Goal: Information Seeking & Learning: Learn about a topic

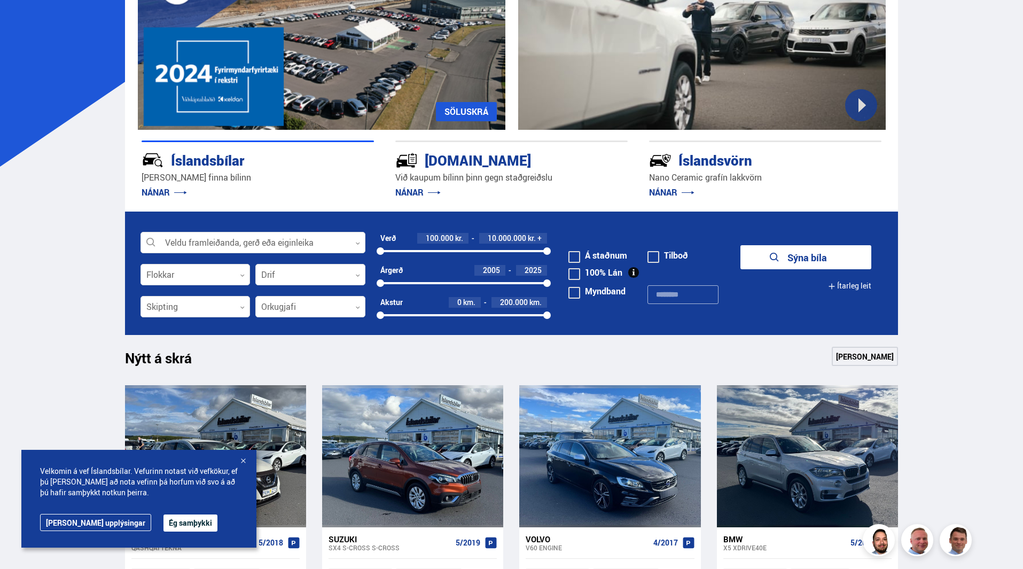
scroll to position [160, 0]
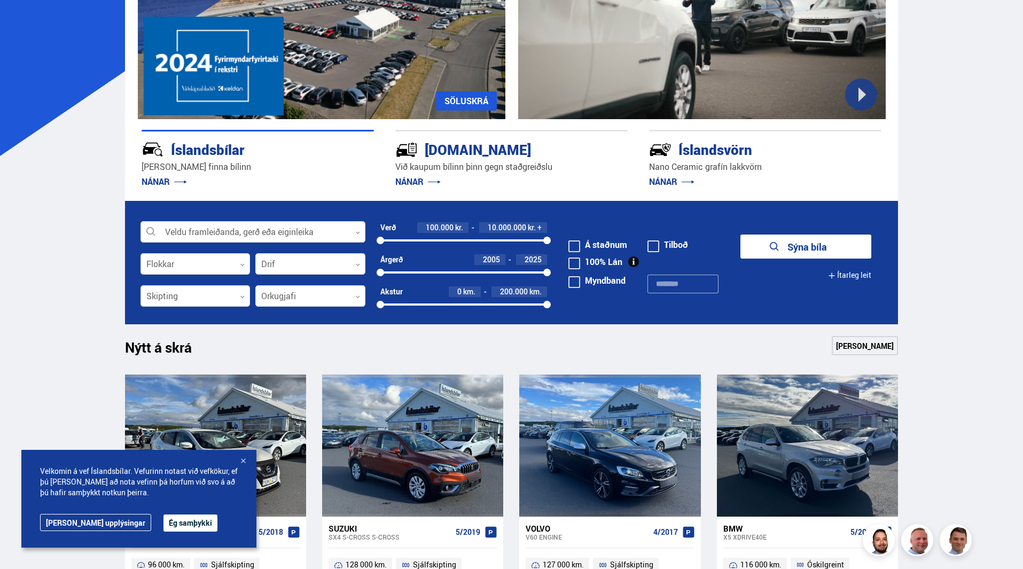
click at [164, 527] on button "Ég samþykki" at bounding box center [191, 523] width 54 height 17
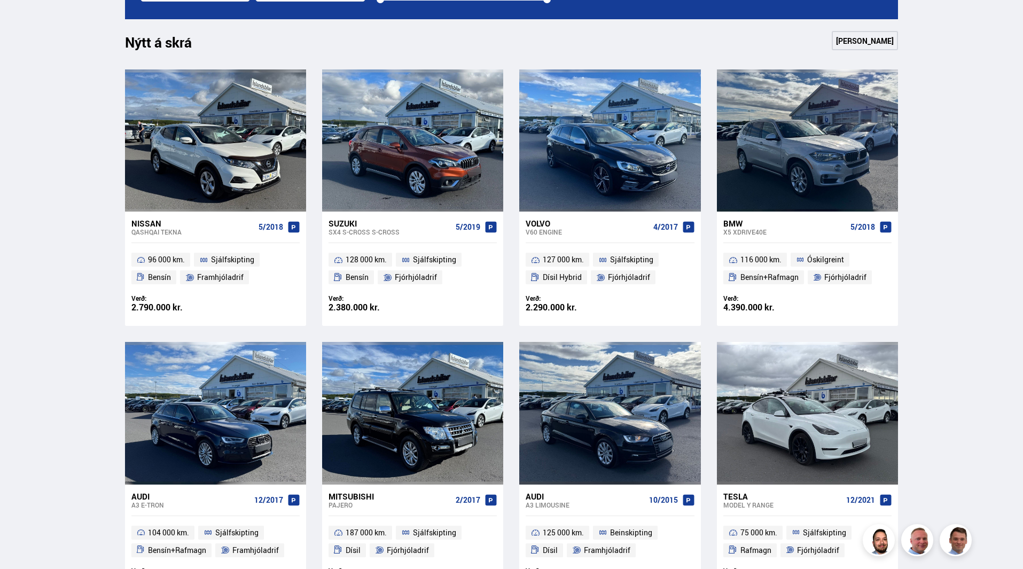
scroll to position [641, 0]
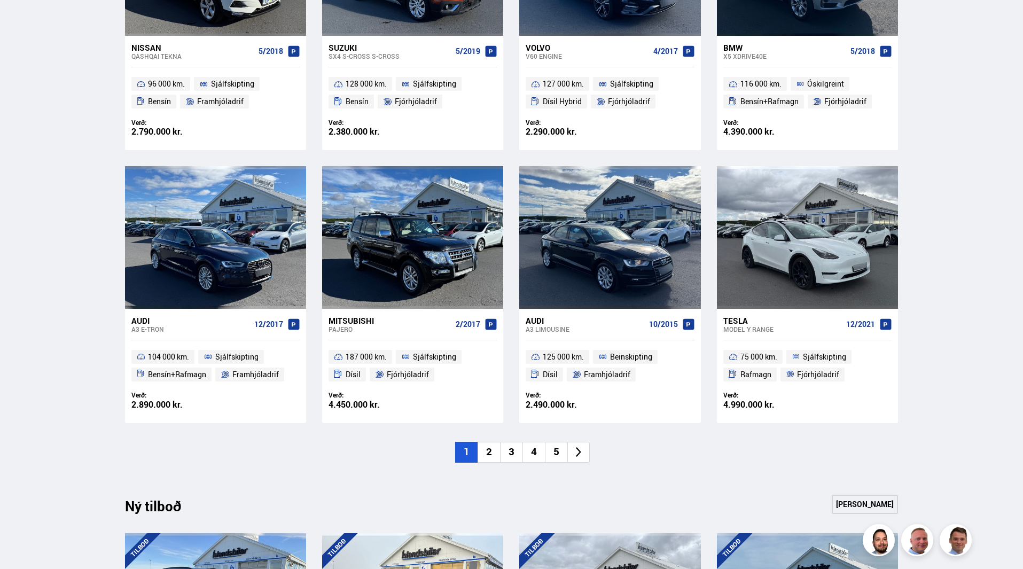
click at [736, 436] on div "Nýtt á skrá Sjá meira Nissan Qashqai TEKNA 5/2018 96 000 km. Sjálfskipting [GEO…" at bounding box center [511, 158] width 791 height 607
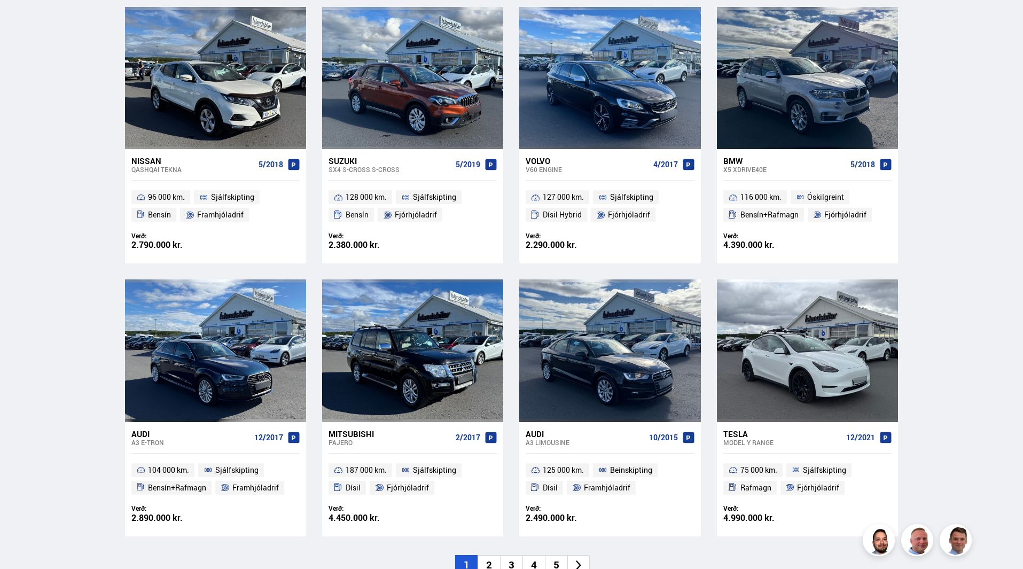
scroll to position [588, 0]
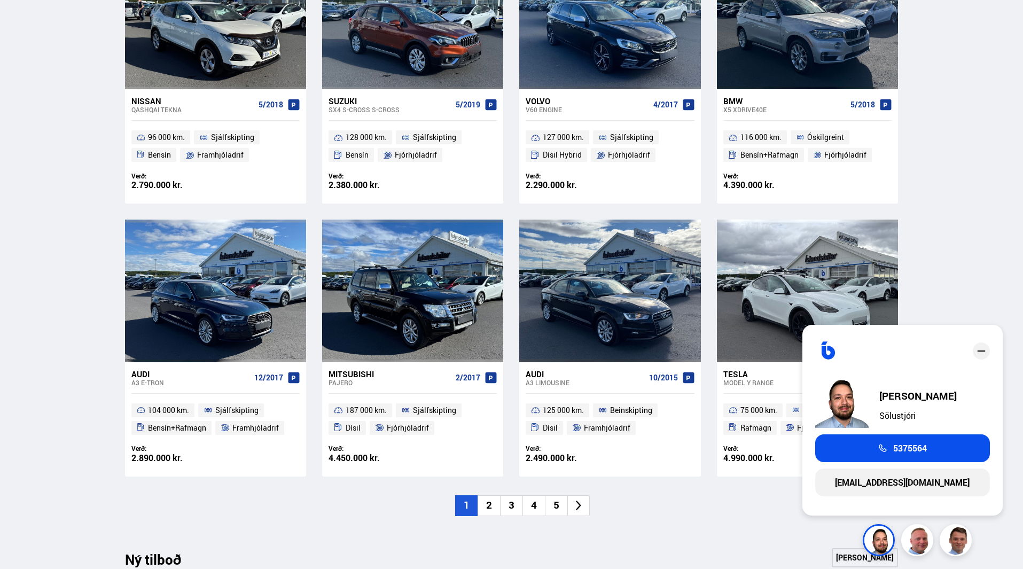
click at [705, 511] on ul "1 2 3 4 5" at bounding box center [512, 505] width 774 height 21
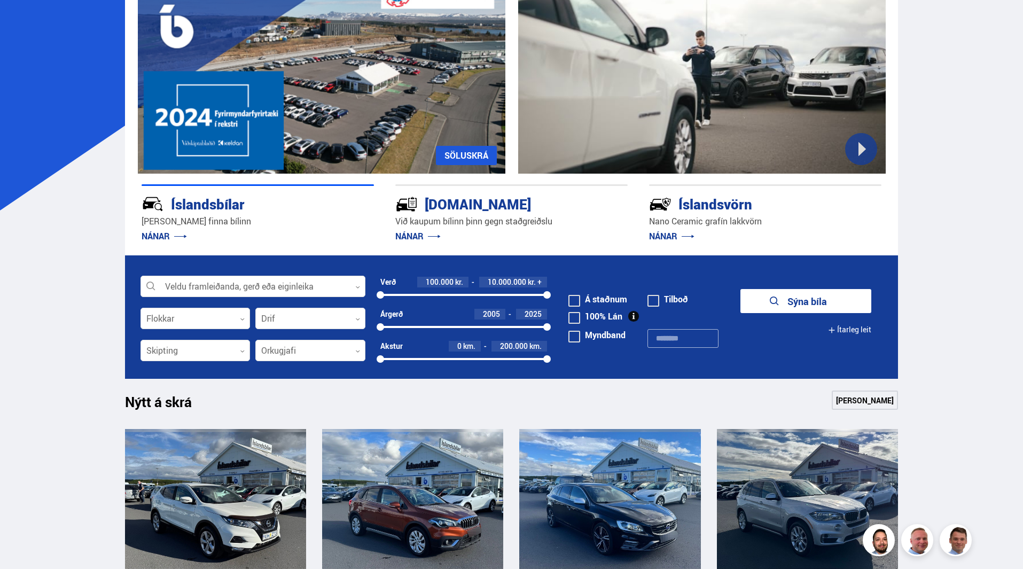
scroll to position [107, 0]
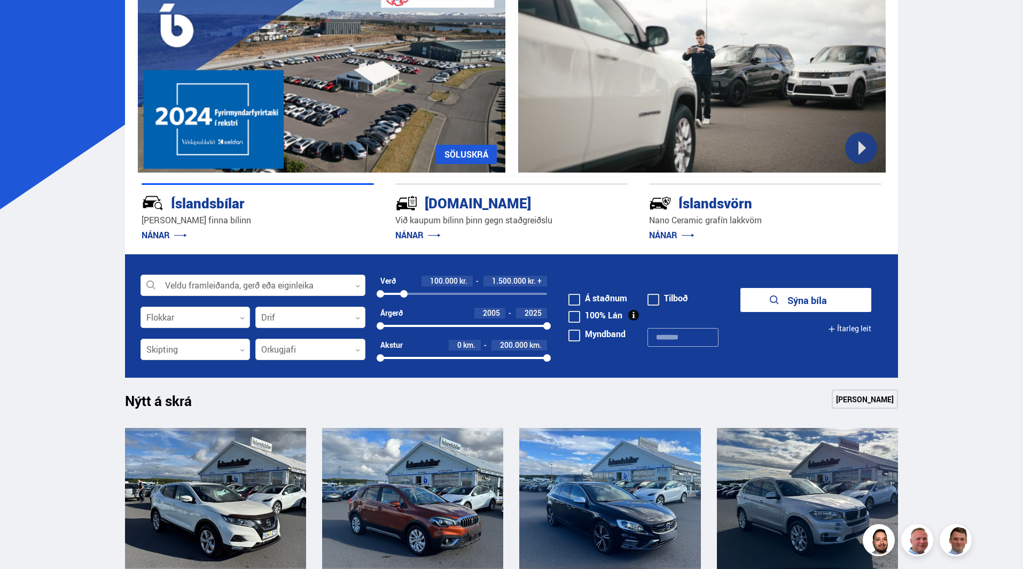
drag, startPoint x: 544, startPoint y: 295, endPoint x: 404, endPoint y: 301, distance: 140.1
click at [404, 301] on div "Verð 100.000 kr. 1.500.000 kr. + 100000 1499106" at bounding box center [463, 292] width 167 height 32
click at [801, 309] on button "Sýna 47 bíla" at bounding box center [806, 300] width 131 height 24
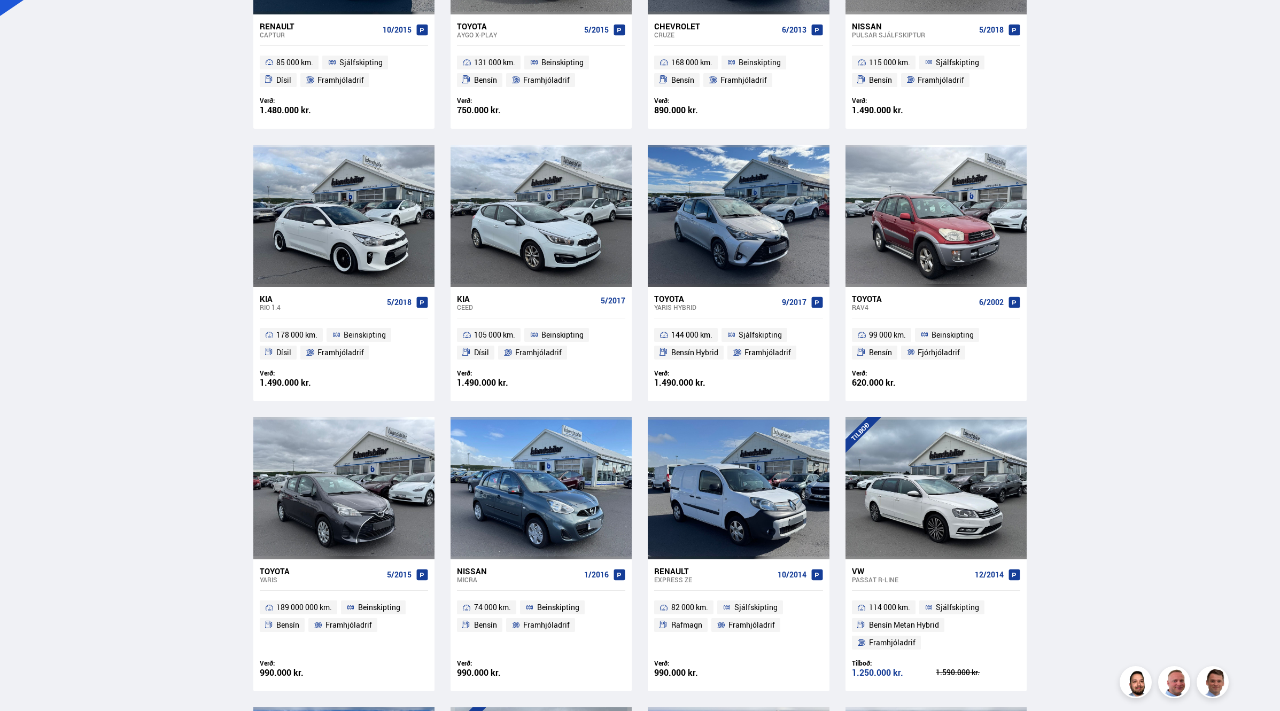
scroll to position [548, 0]
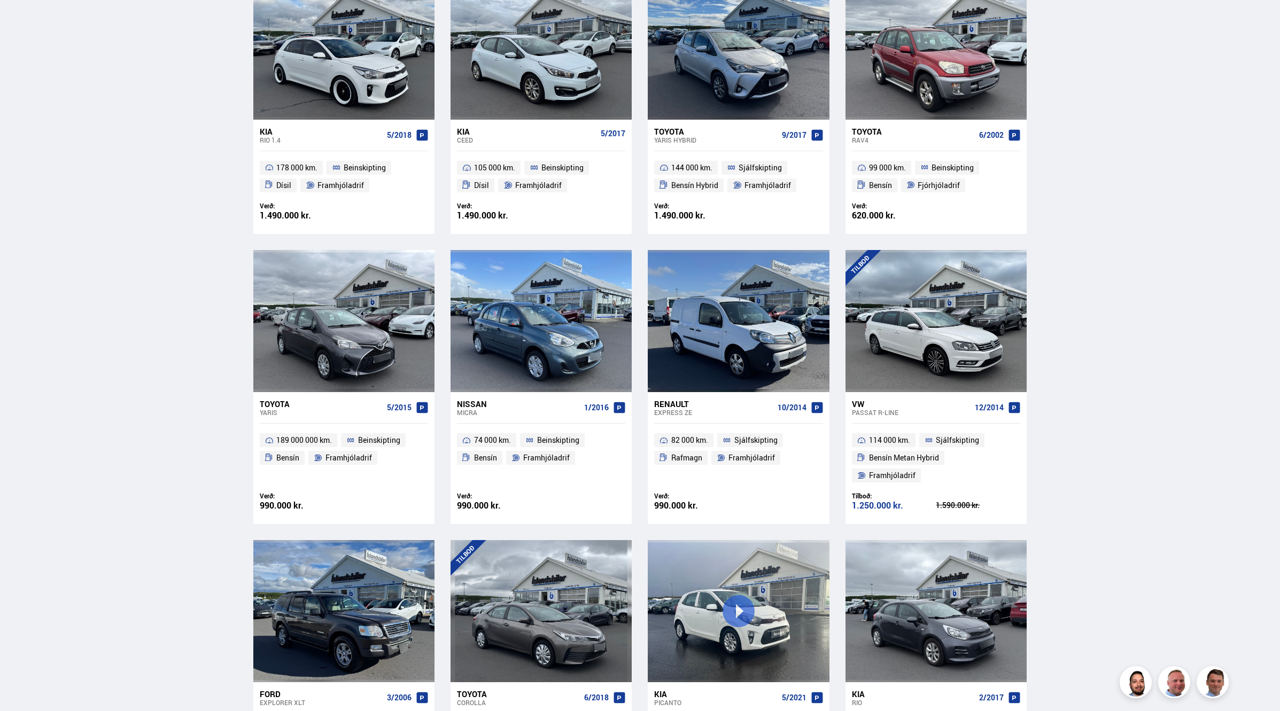
click at [1023, 353] on div "Söluskrá Þjónusta Íslandsbílar [DOMAIN_NAME] Íslandsvörn Leiðbeiningar Um okkur…" at bounding box center [640, 525] width 1280 height 2146
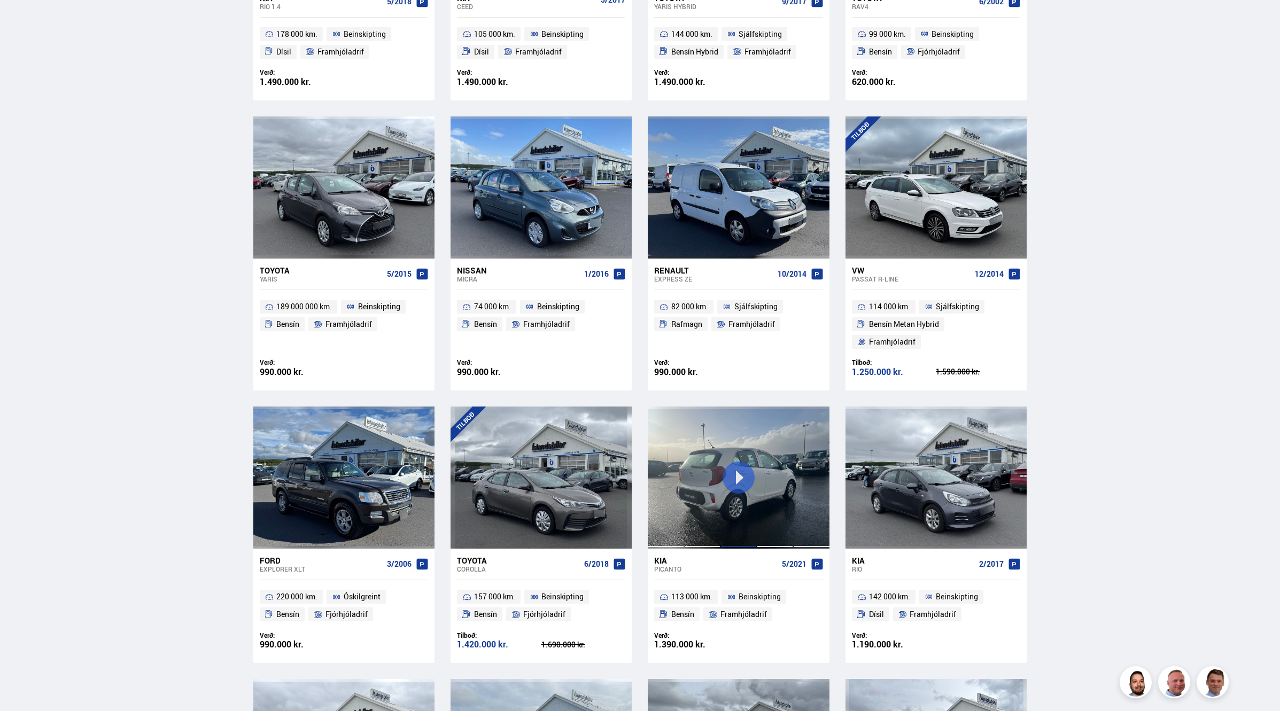
click at [731, 459] on div at bounding box center [738, 478] width 36 height 142
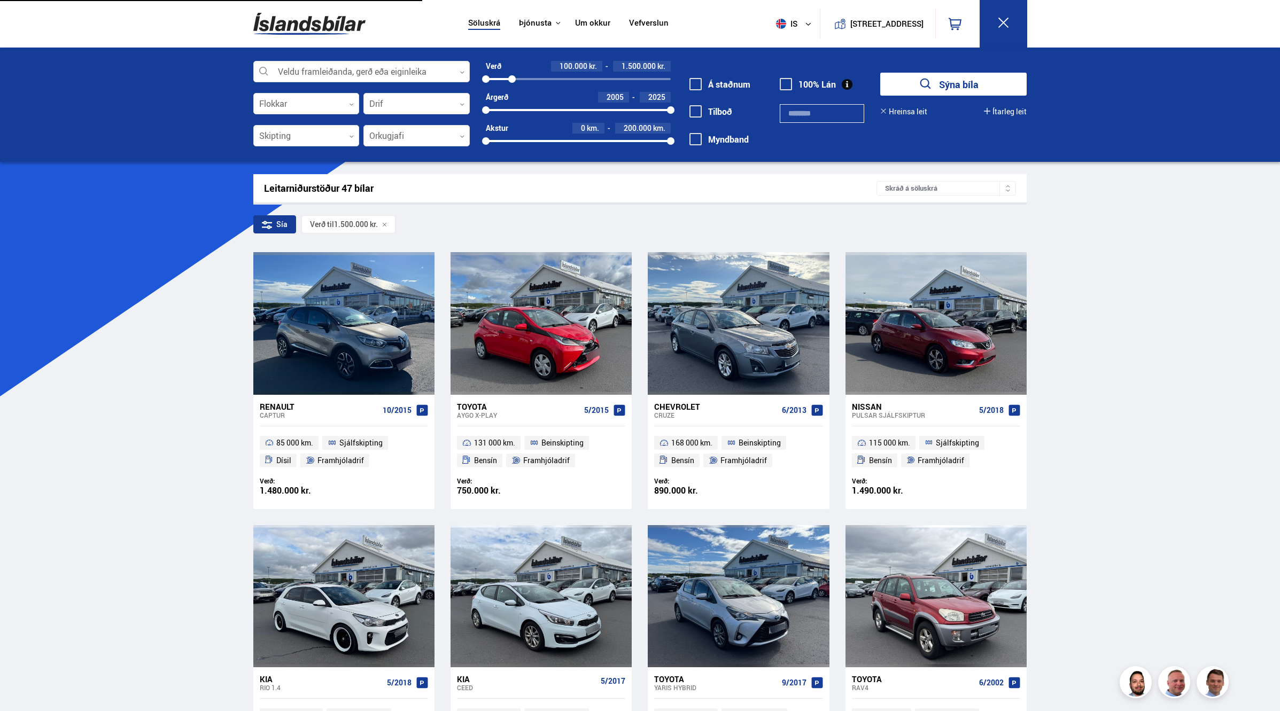
scroll to position [795, 0]
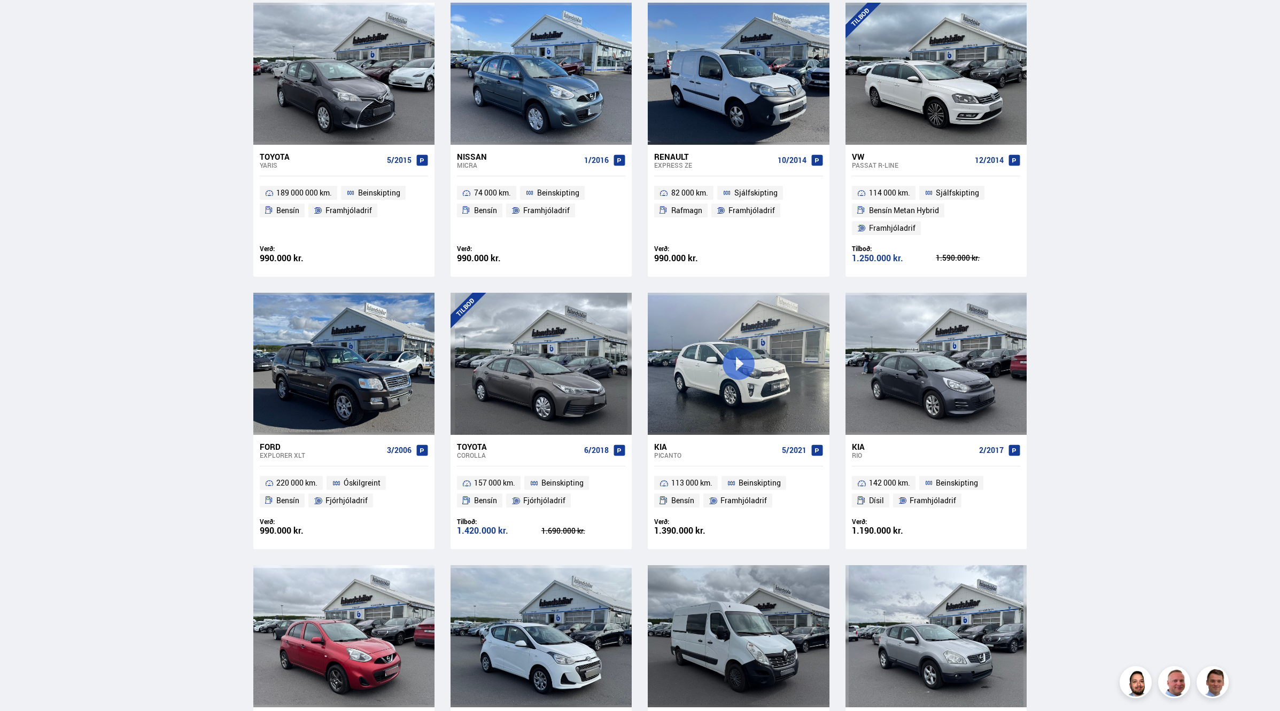
click at [138, 503] on div "Söluskrá Þjónusta Íslandsbílar [DOMAIN_NAME] Íslandsvörn Leiðbeiningar Um okkur…" at bounding box center [640, 278] width 1280 height 2146
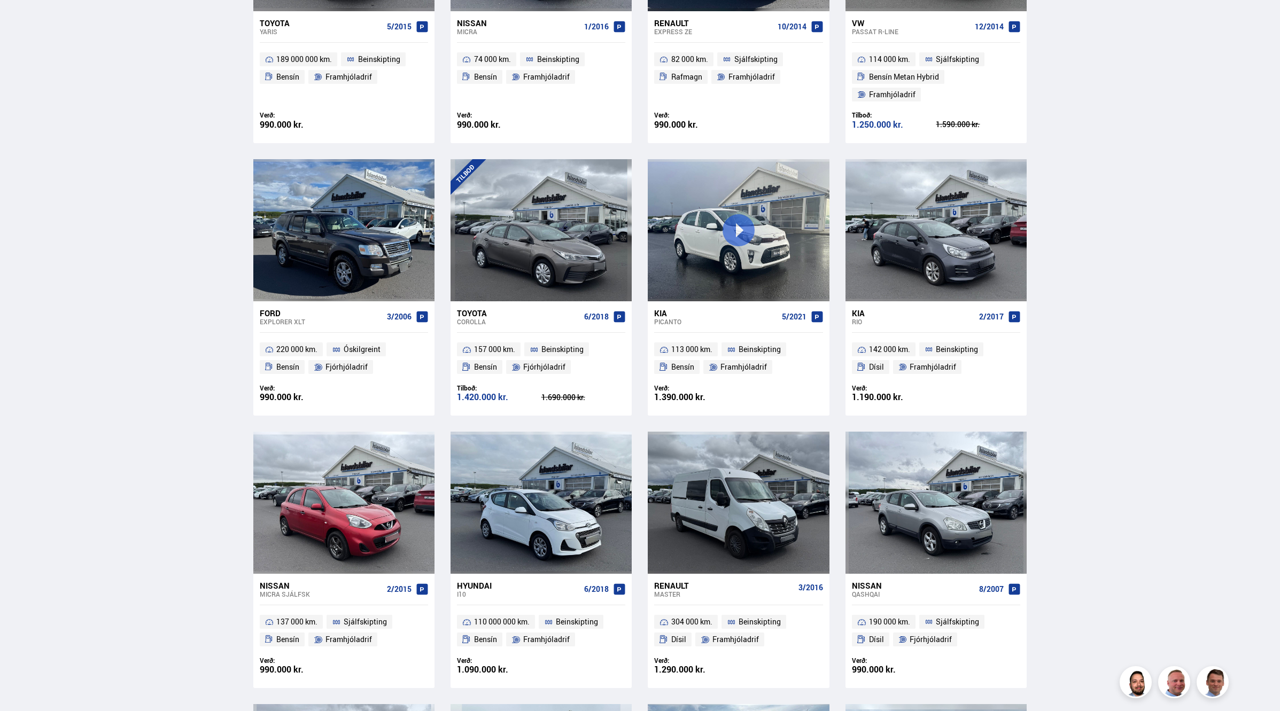
scroll to position [1263, 0]
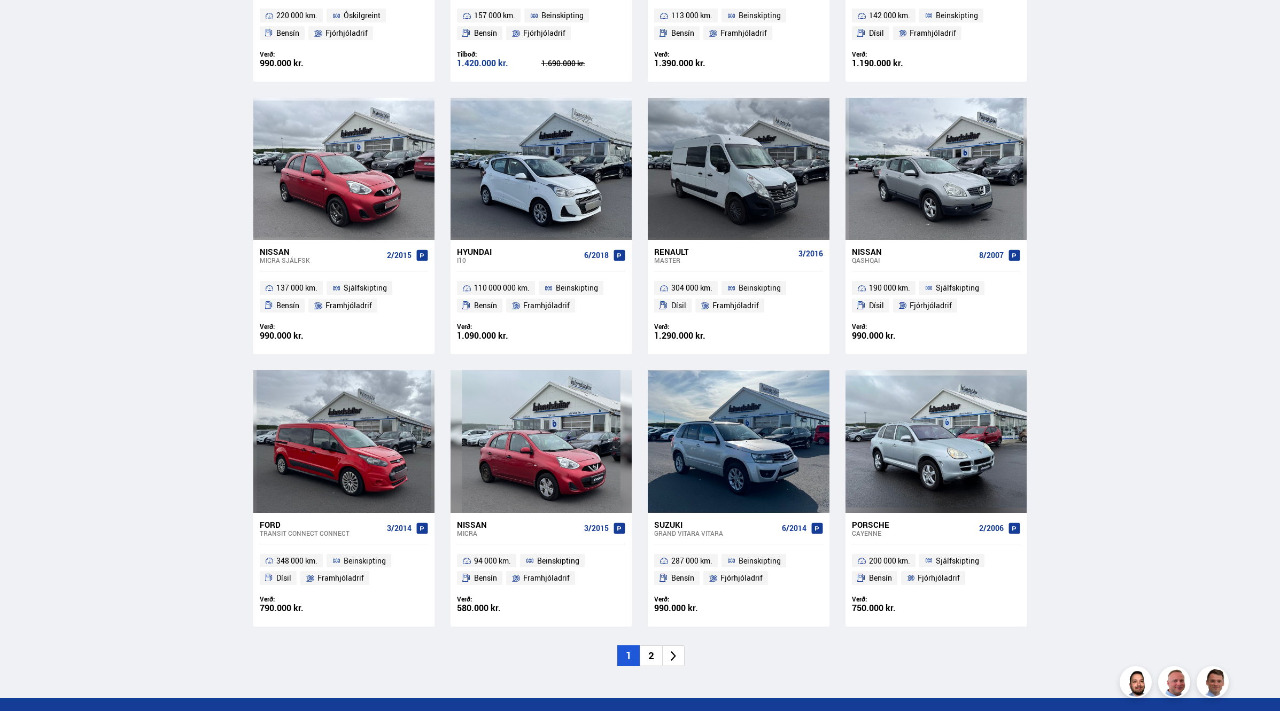
click at [649, 569] on li "2" at bounding box center [651, 656] width 22 height 21
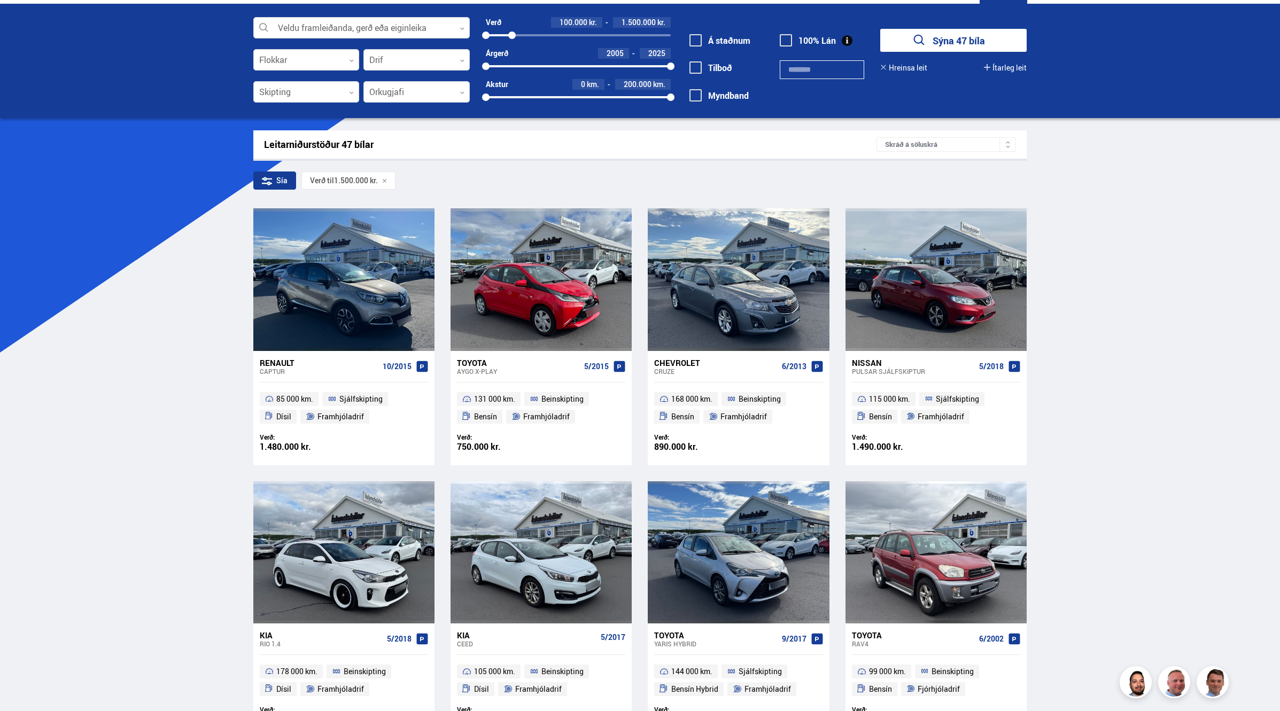
scroll to position [7, 0]
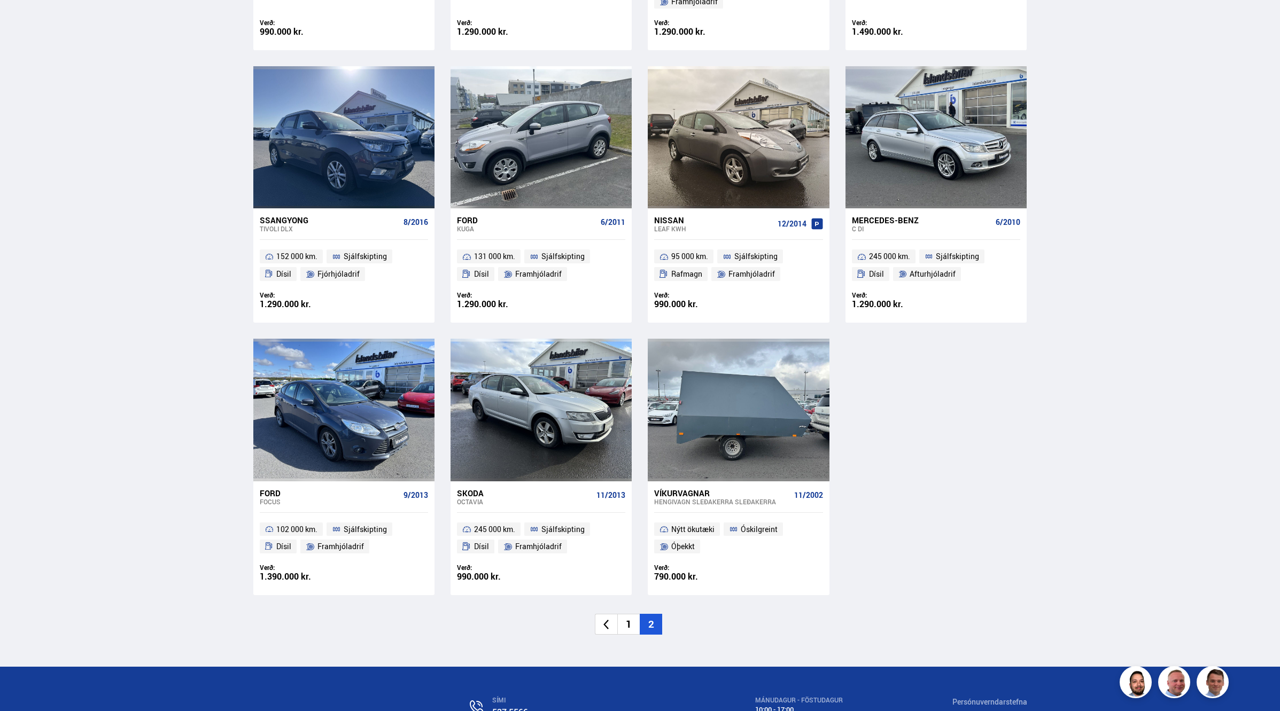
scroll to position [1416, 0]
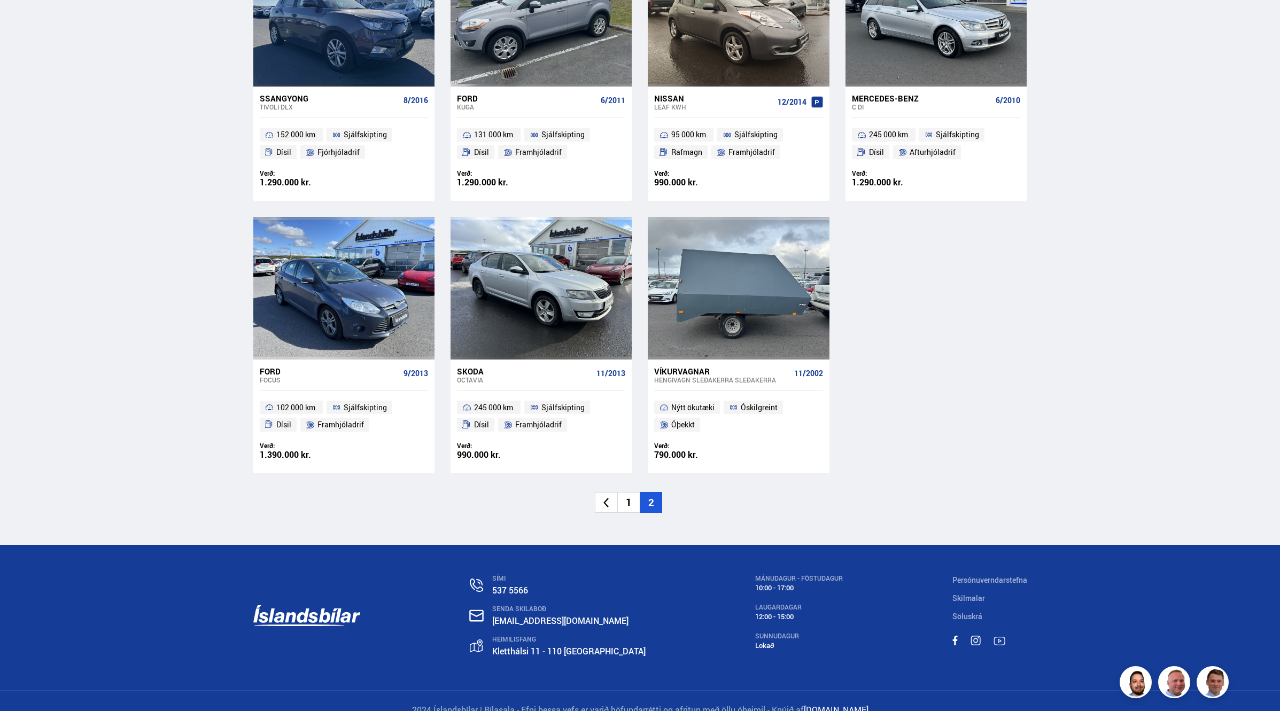
click at [630, 492] on li "1" at bounding box center [628, 502] width 22 height 21
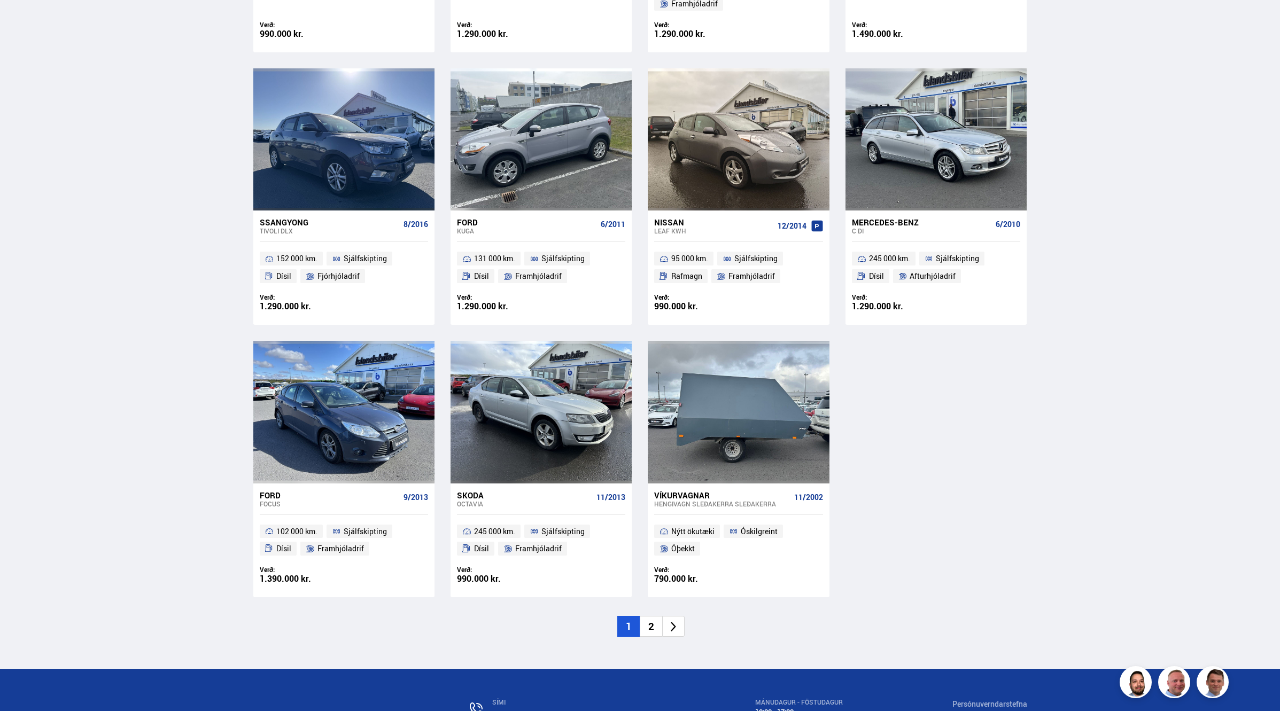
scroll to position [0, 0]
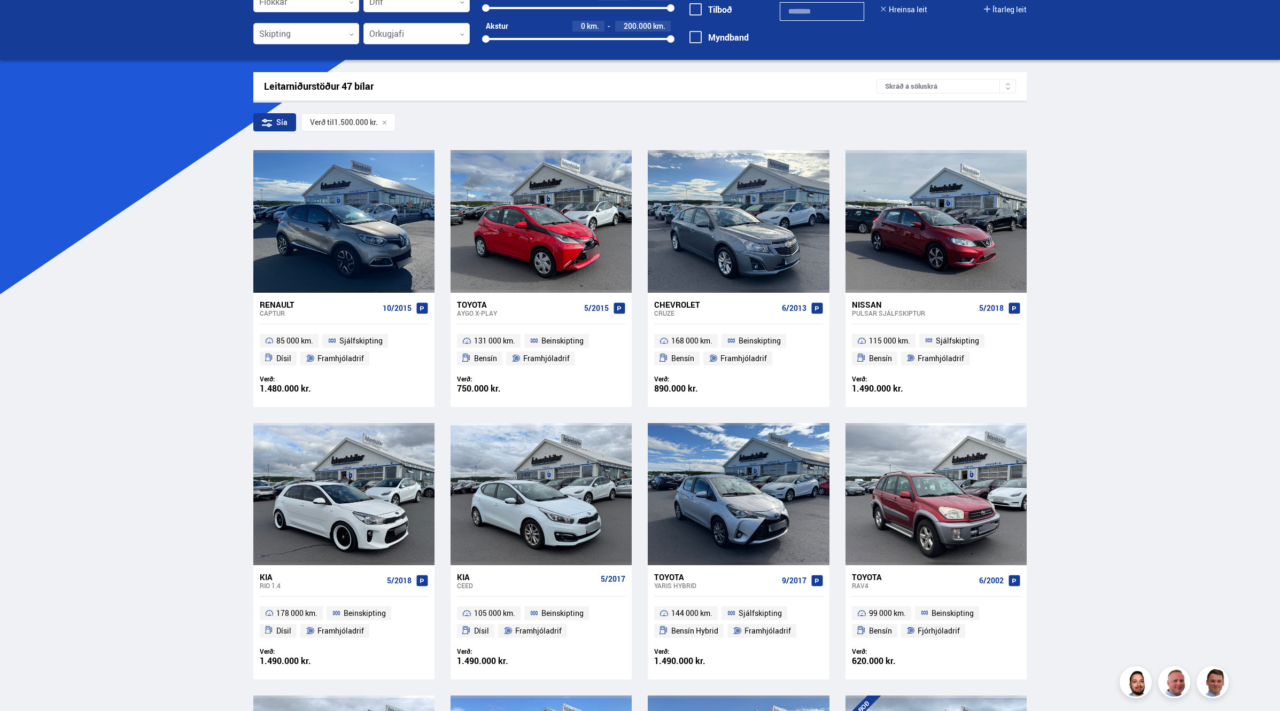
scroll to position [134, 0]
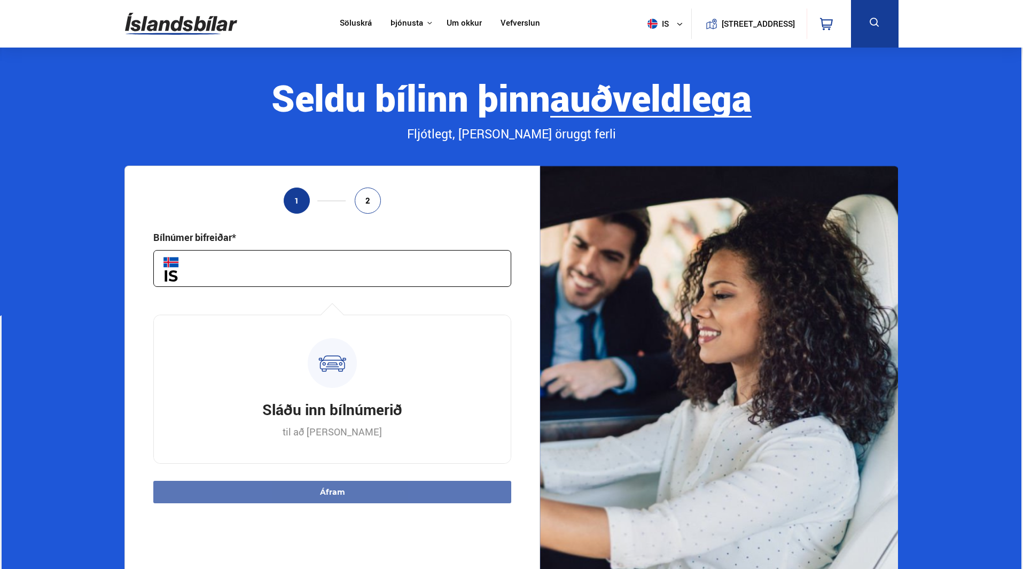
click at [289, 275] on input "text" at bounding box center [332, 268] width 358 height 37
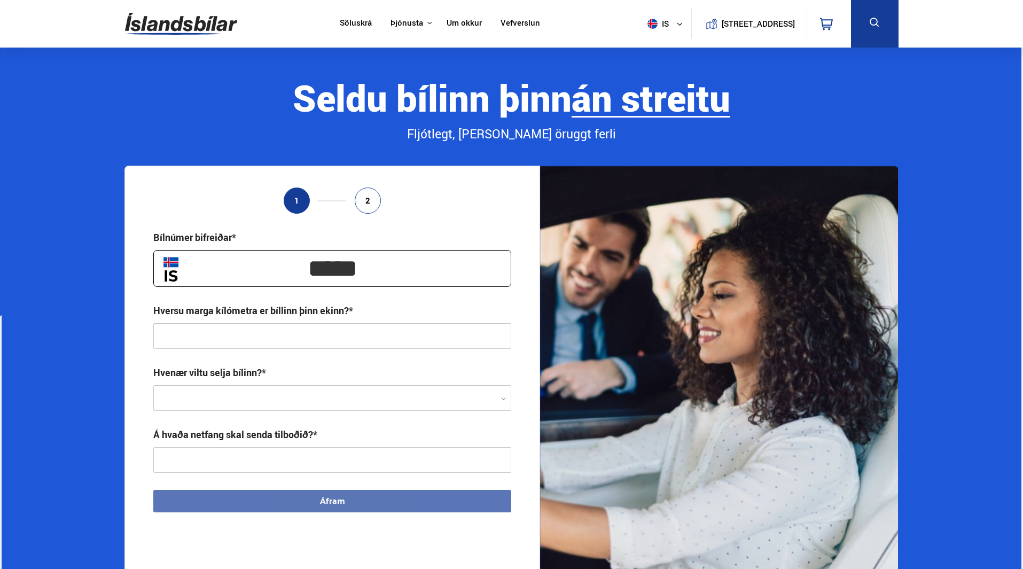
type input "*****"
click at [243, 329] on input "text" at bounding box center [332, 336] width 358 height 26
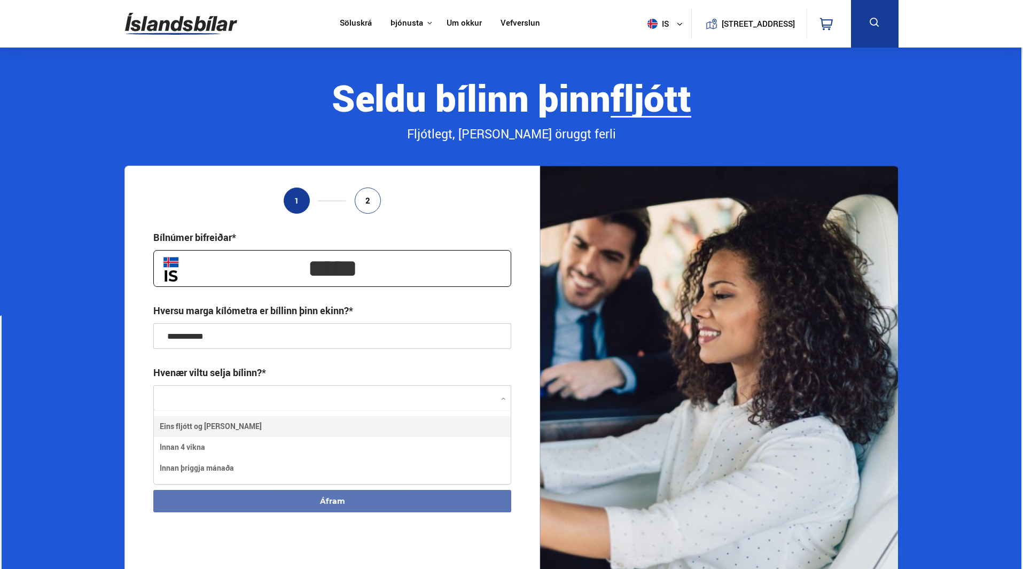
click at [274, 395] on div at bounding box center [332, 399] width 358 height 26
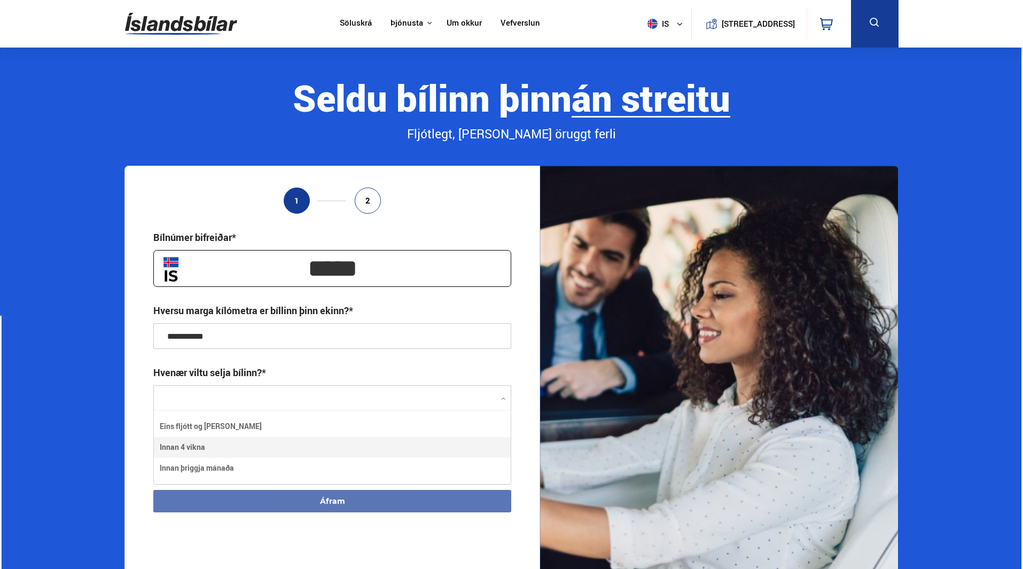
type input "**********"
click at [279, 430] on div "Á hvaða netfang skal senda tilboðið?*" at bounding box center [235, 434] width 164 height 13
click at [272, 453] on input "text" at bounding box center [332, 460] width 358 height 26
type input "**********"
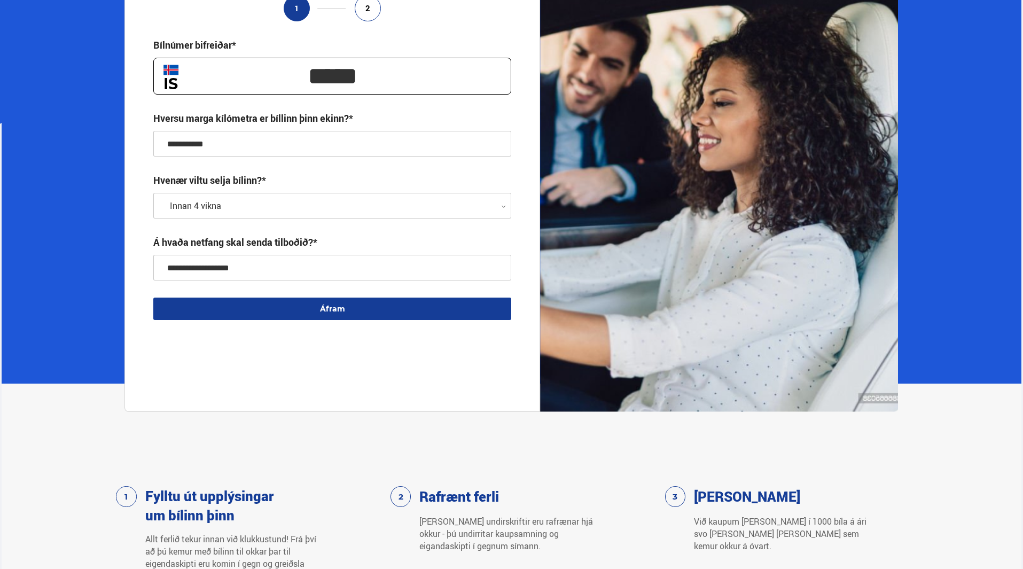
scroll to position [53, 0]
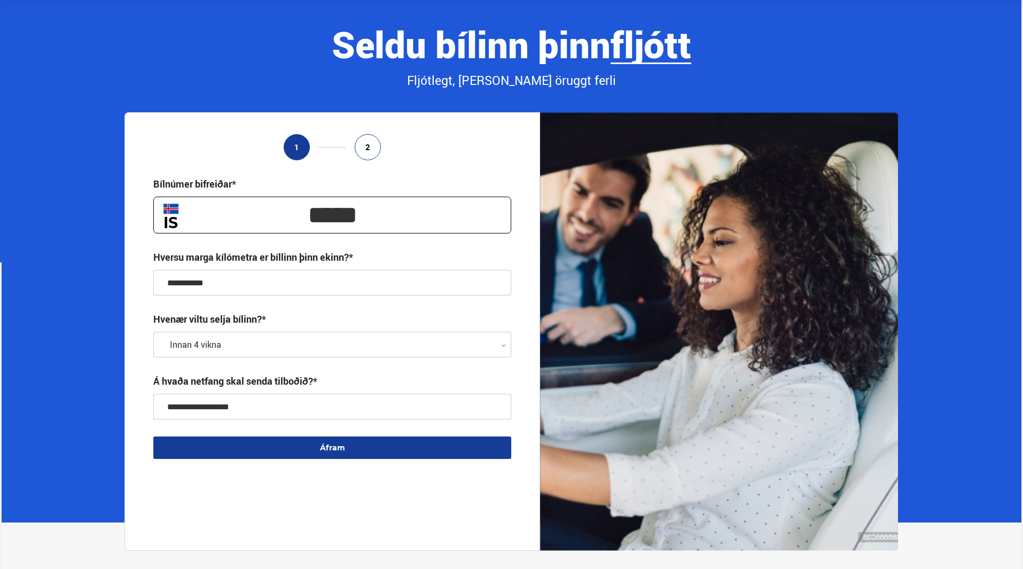
click at [275, 448] on button "Áfram" at bounding box center [332, 448] width 358 height 22
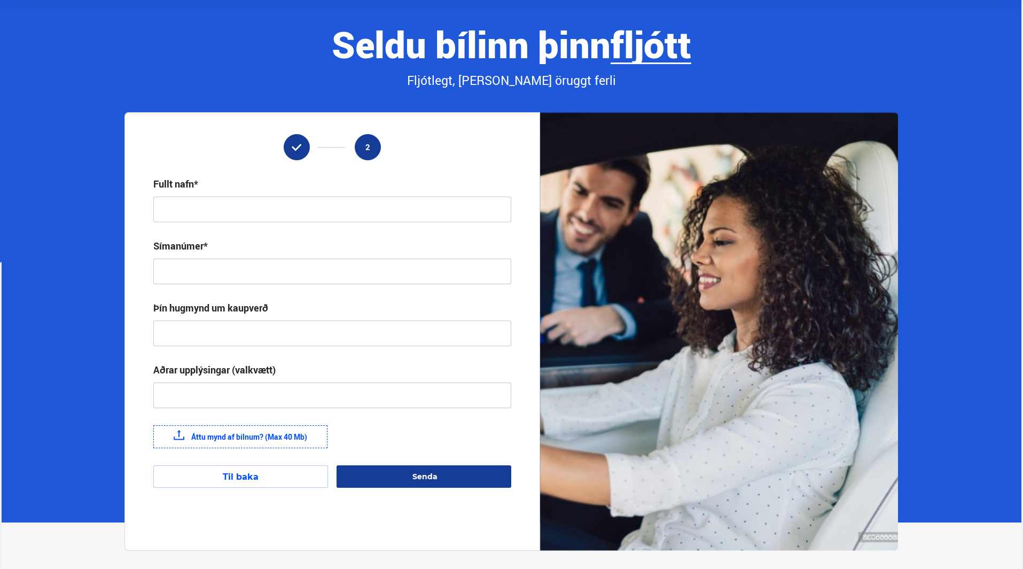
click at [205, 230] on div "**********" at bounding box center [333, 331] width 416 height 438
click at [208, 223] on div "**********" at bounding box center [333, 331] width 416 height 438
click at [222, 215] on input "text" at bounding box center [332, 210] width 358 height 26
type input "**********"
type input "*******"
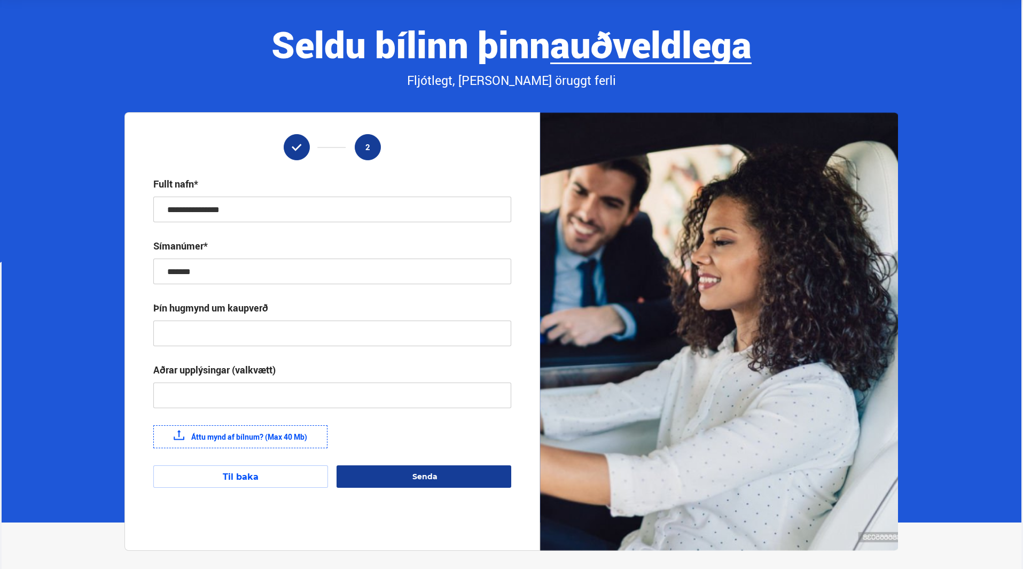
click at [231, 333] on input "text" at bounding box center [332, 334] width 358 height 26
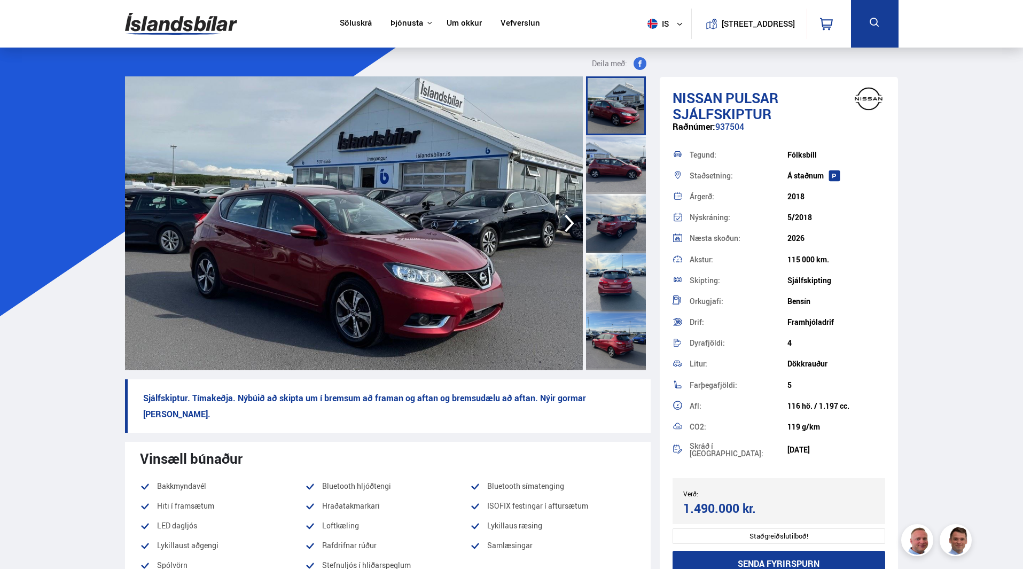
click at [422, 291] on img at bounding box center [354, 223] width 458 height 294
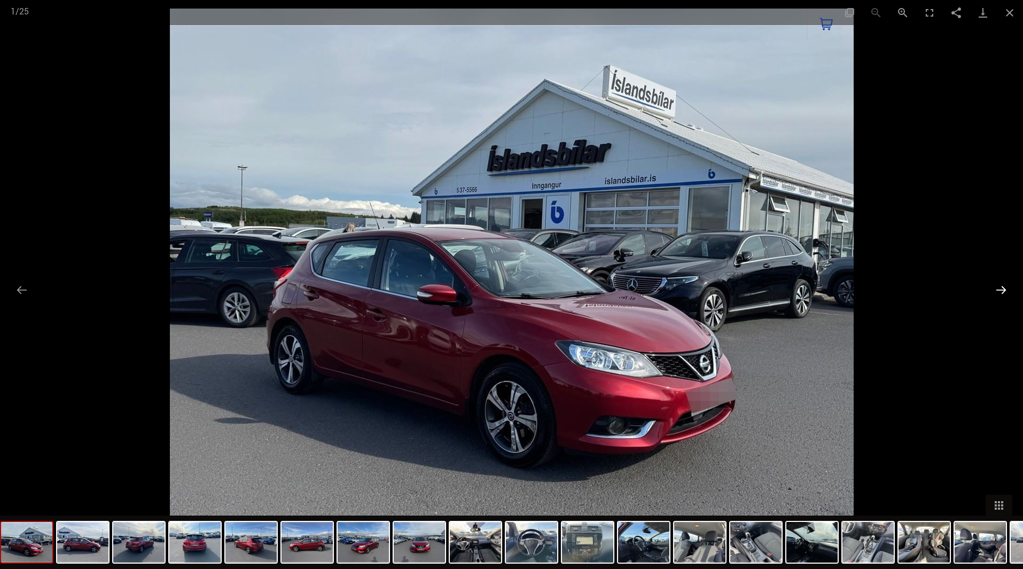
click at [1001, 294] on button "Next slide" at bounding box center [1001, 289] width 22 height 21
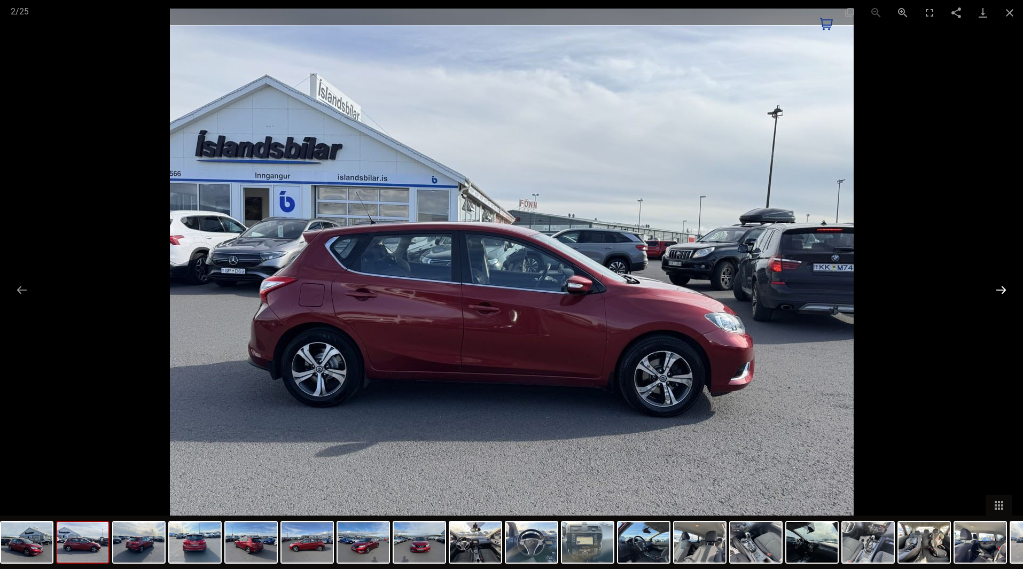
click at [1001, 294] on button "Next slide" at bounding box center [1001, 289] width 22 height 21
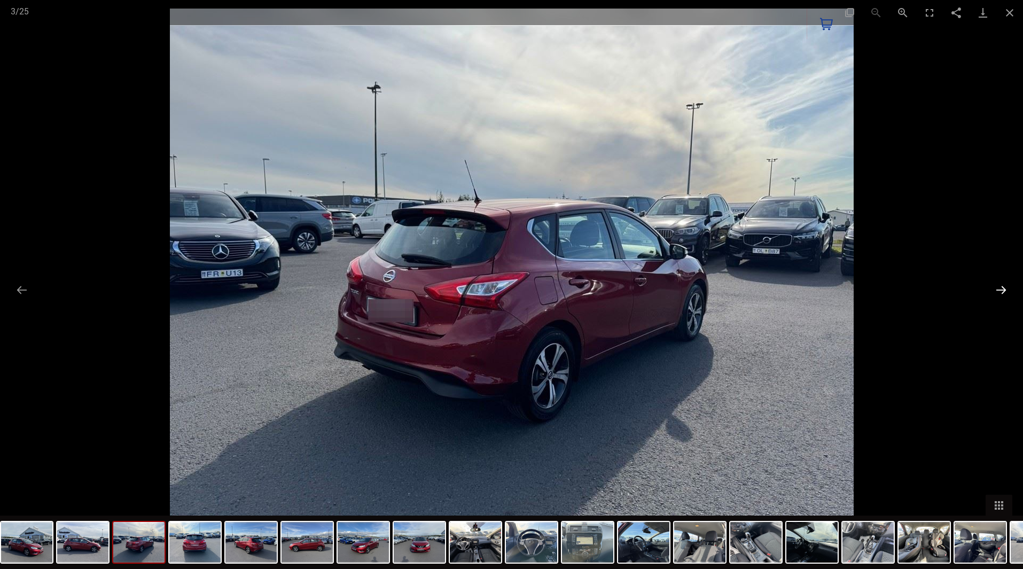
click at [1001, 294] on button "Next slide" at bounding box center [1001, 289] width 22 height 21
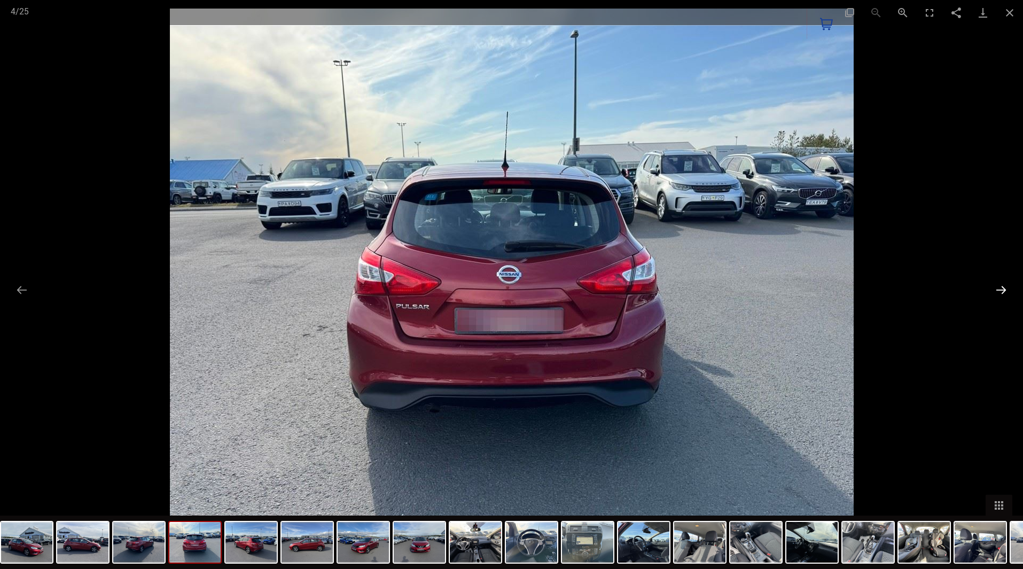
click at [1001, 294] on button "Next slide" at bounding box center [1001, 289] width 22 height 21
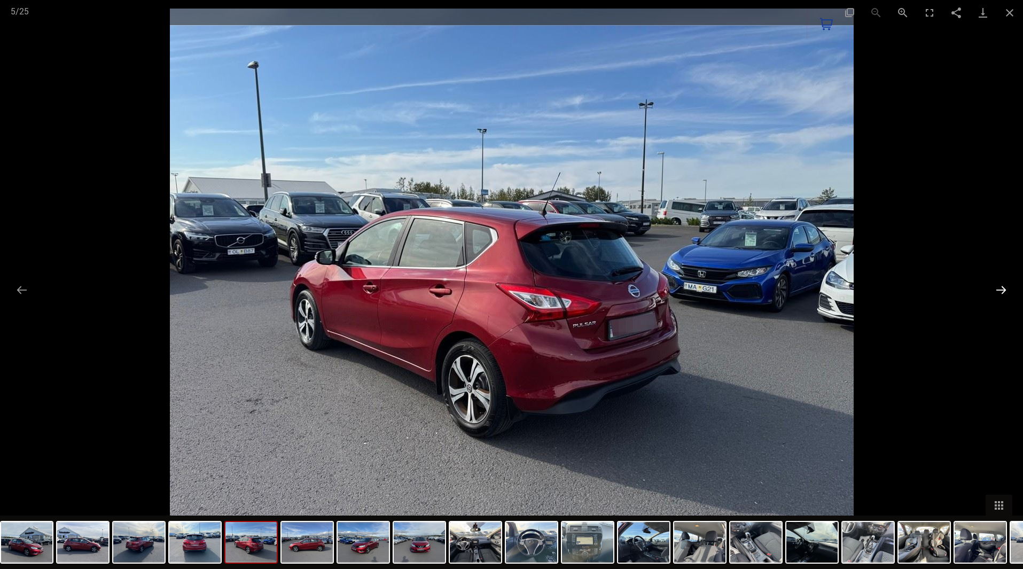
click at [1001, 294] on button "Next slide" at bounding box center [1001, 289] width 22 height 21
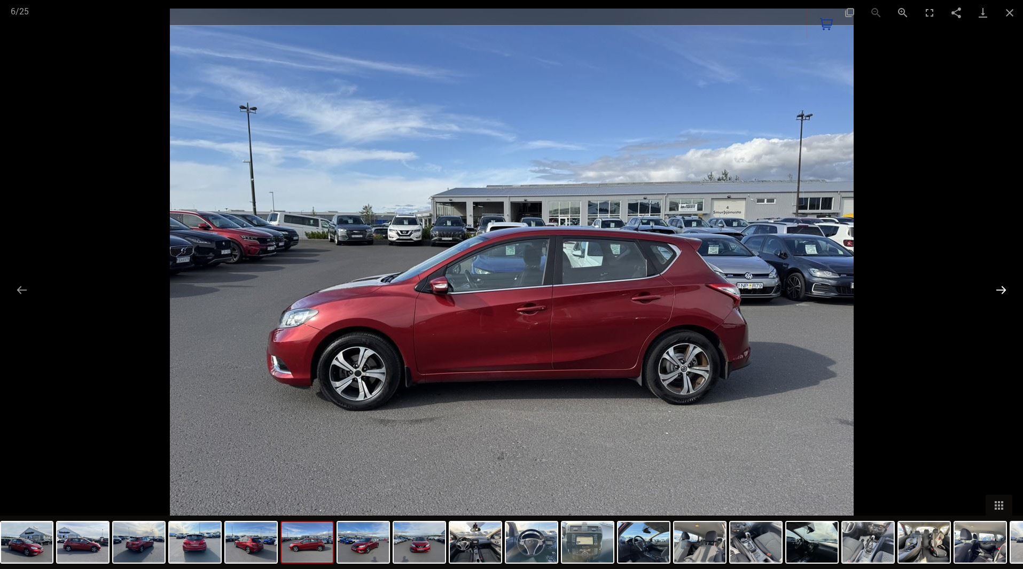
click at [1001, 294] on button "Next slide" at bounding box center [1001, 289] width 22 height 21
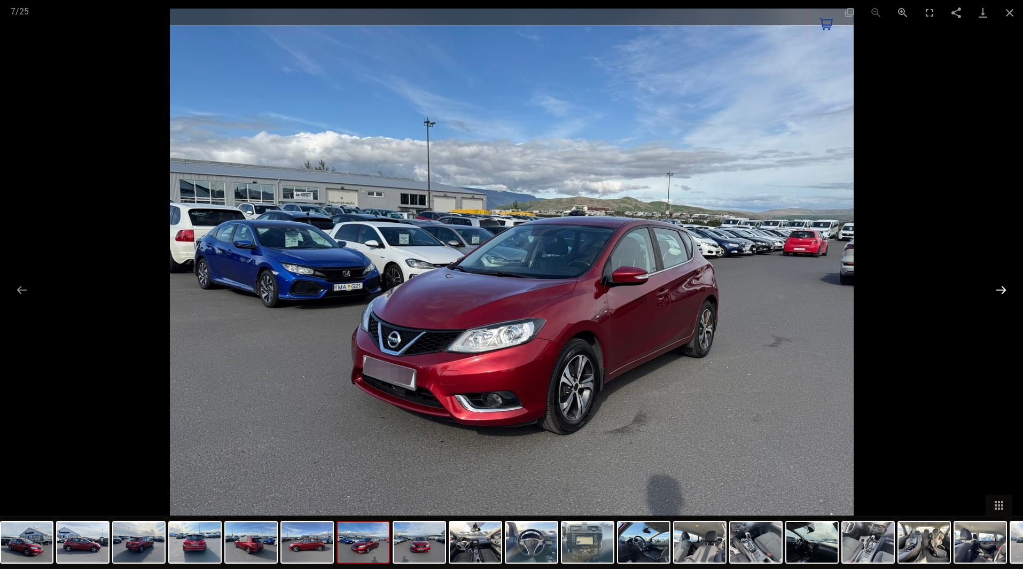
click at [1001, 294] on button "Next slide" at bounding box center [1001, 289] width 22 height 21
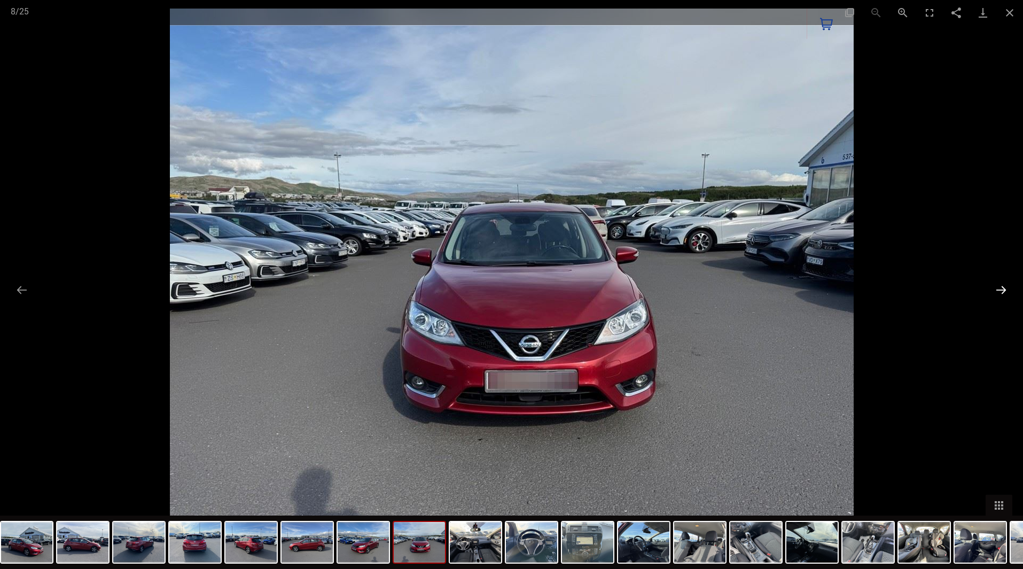
click at [1001, 294] on button "Next slide" at bounding box center [1001, 289] width 22 height 21
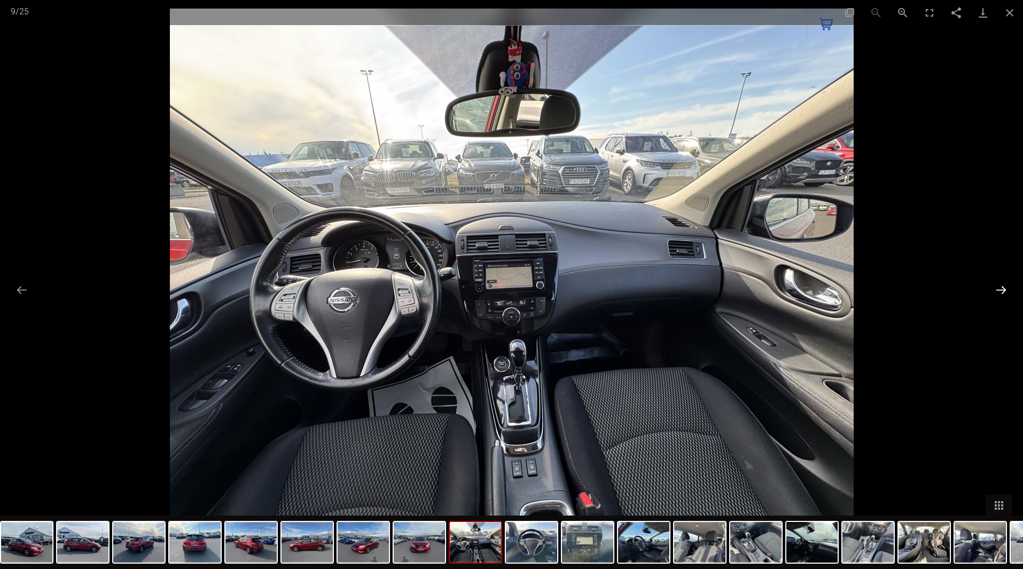
click at [1001, 294] on button "Next slide" at bounding box center [1001, 289] width 22 height 21
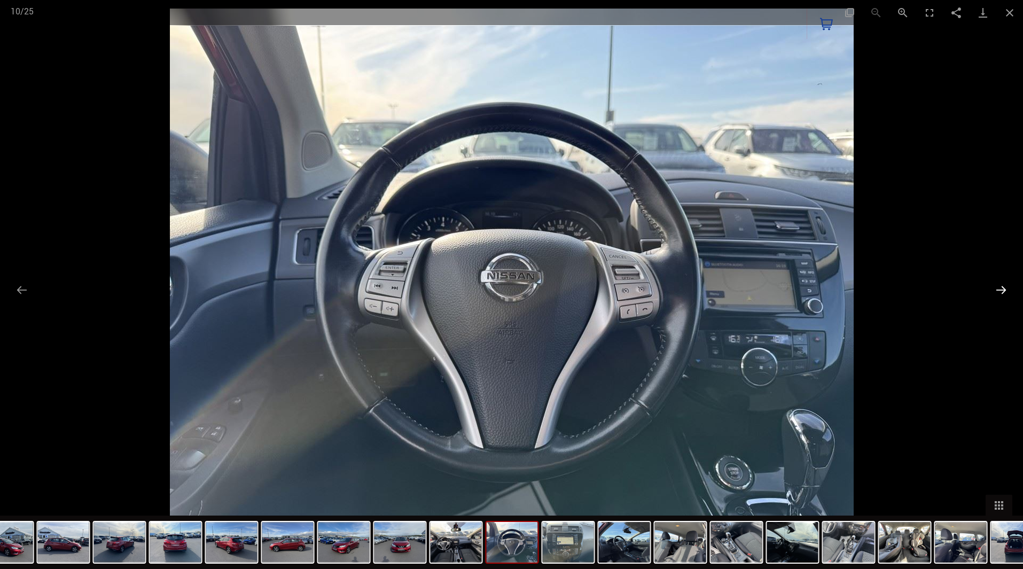
click at [1001, 294] on button "Next slide" at bounding box center [1001, 289] width 22 height 21
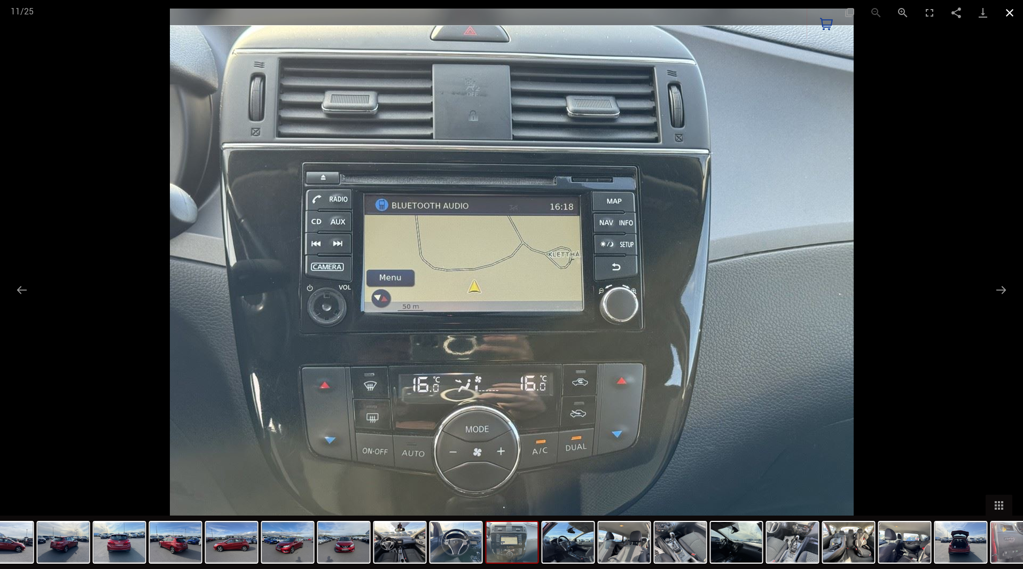
click at [1011, 19] on button "Close gallery" at bounding box center [1010, 12] width 27 height 25
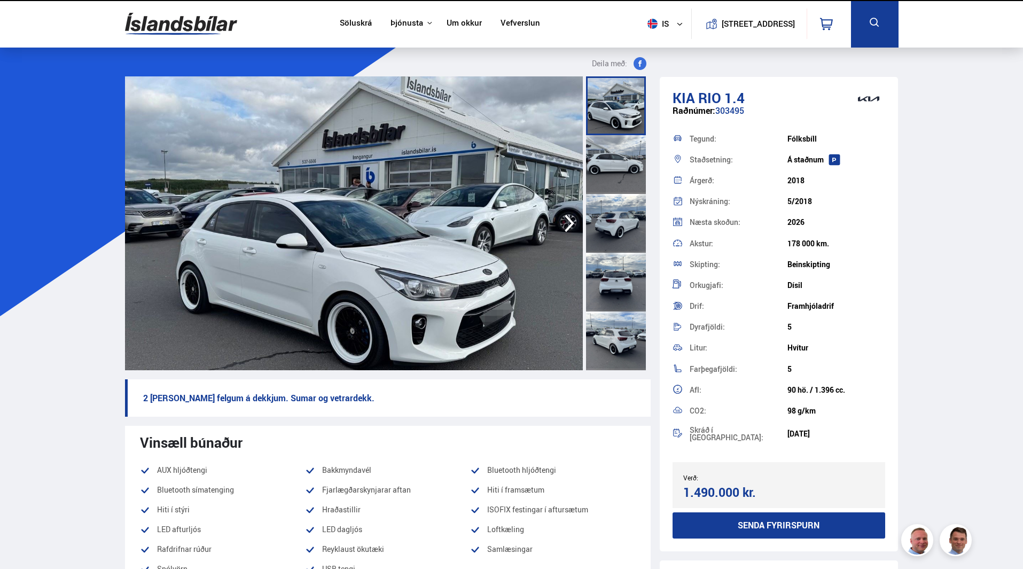
click at [341, 255] on img at bounding box center [354, 223] width 458 height 294
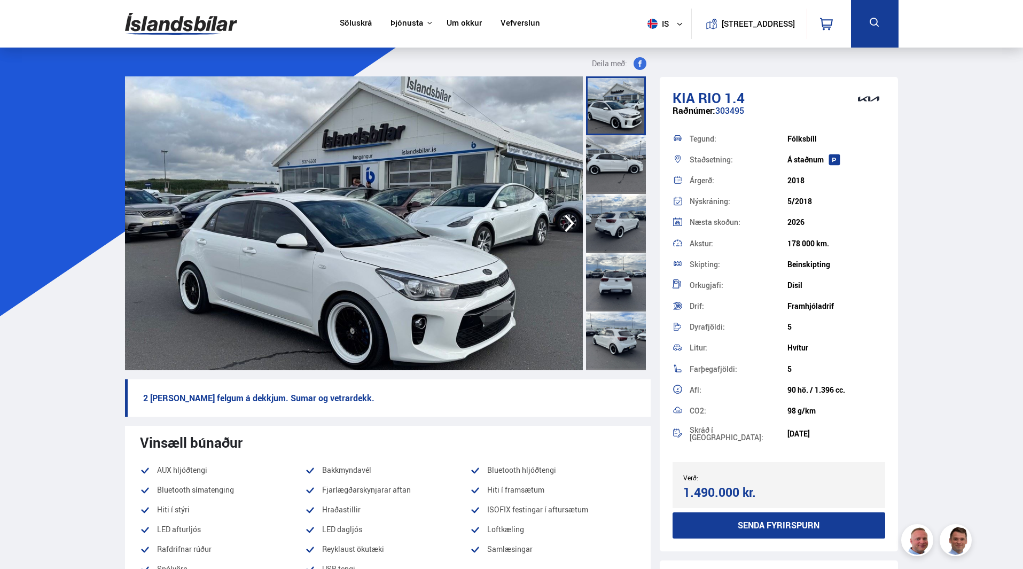
click at [323, 271] on img at bounding box center [354, 223] width 458 height 294
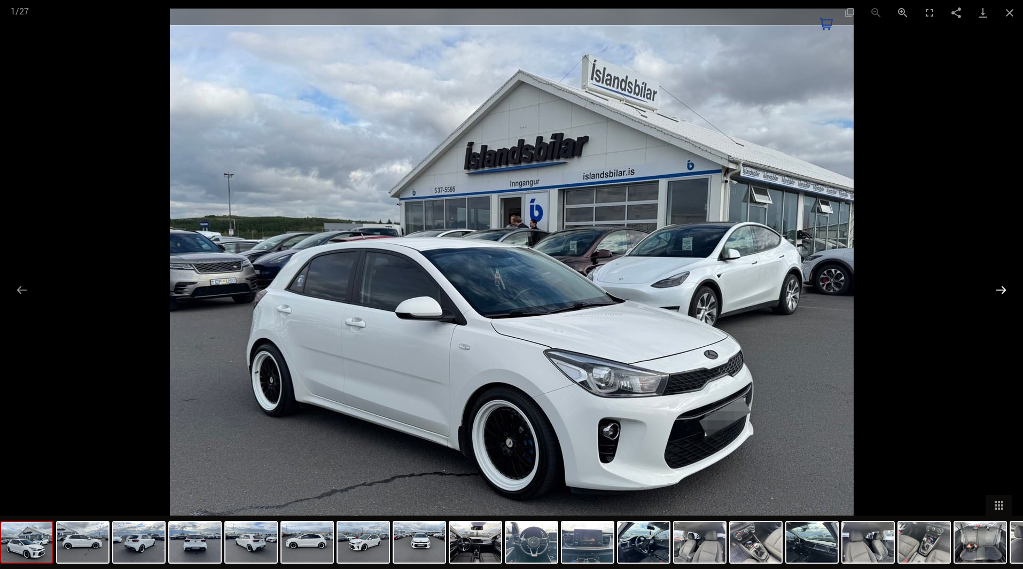
click at [1000, 292] on button "Next slide" at bounding box center [1001, 289] width 22 height 21
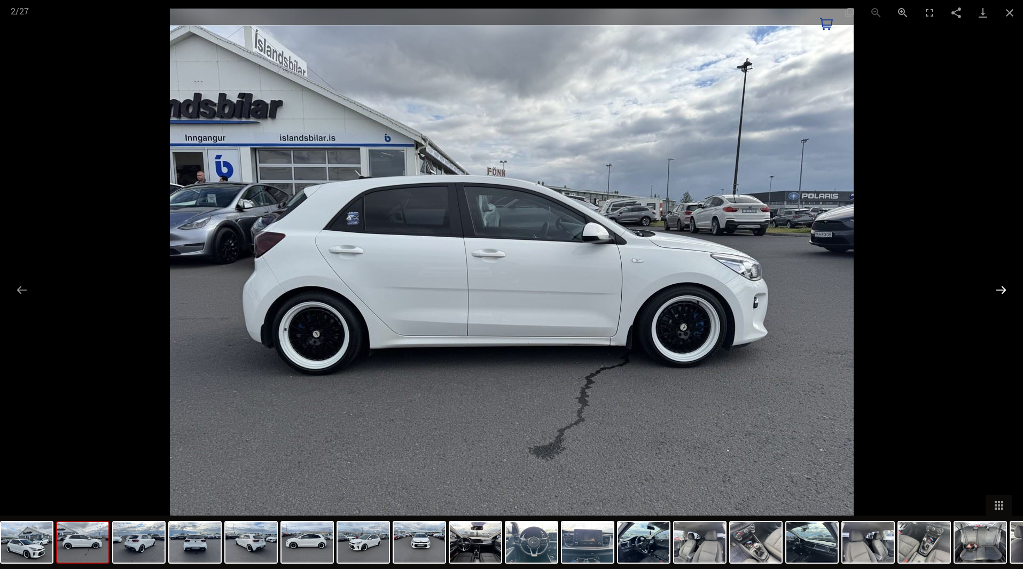
click at [1000, 292] on button "Next slide" at bounding box center [1001, 289] width 22 height 21
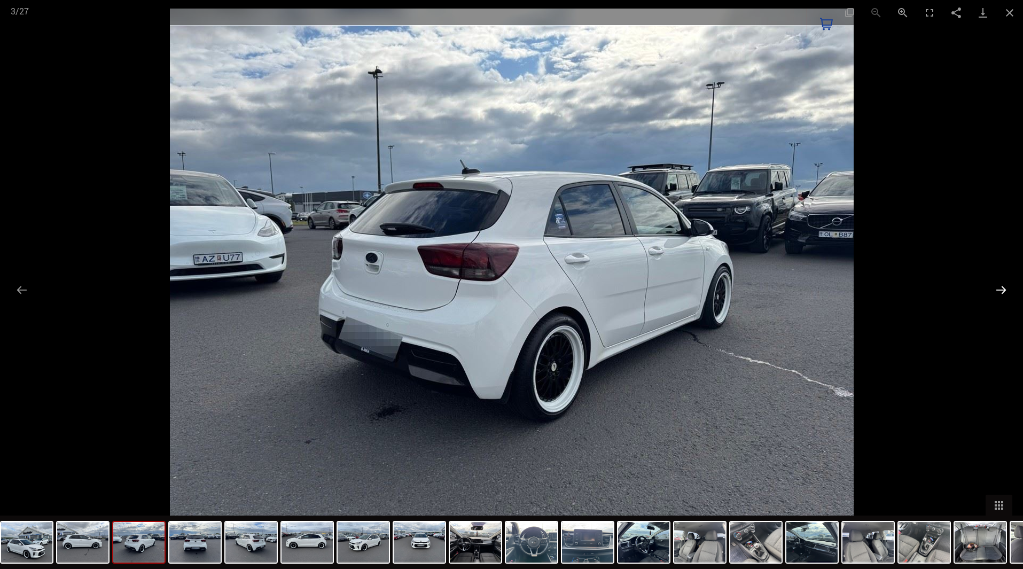
click at [1000, 292] on button "Next slide" at bounding box center [1001, 289] width 22 height 21
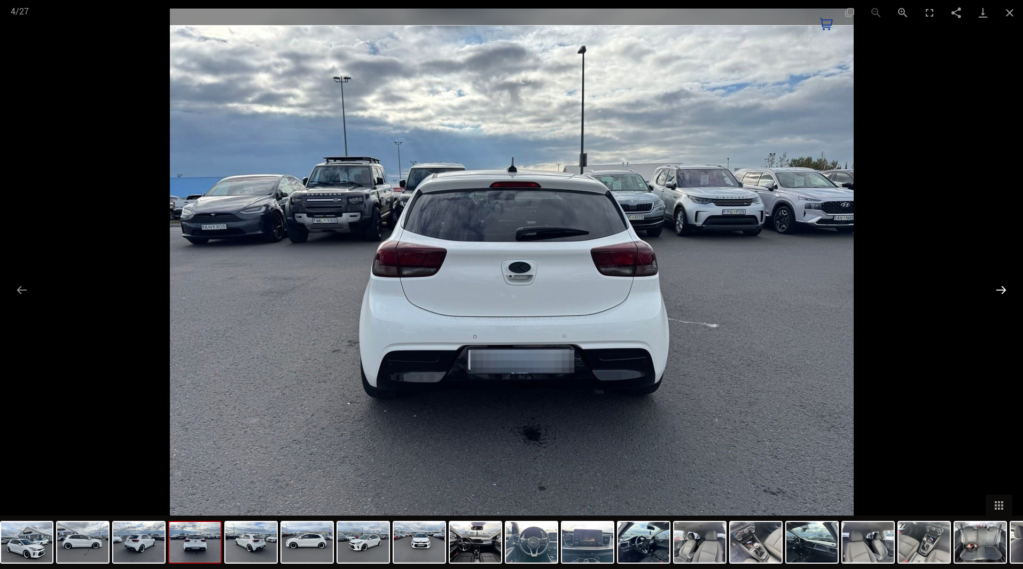
click at [1000, 292] on button "Next slide" at bounding box center [1001, 289] width 22 height 21
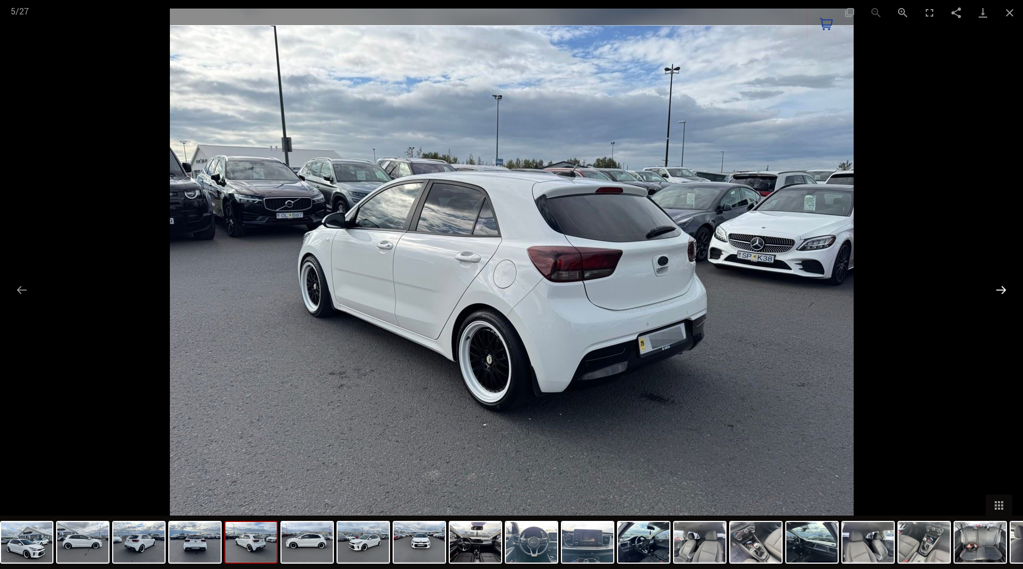
click at [1000, 292] on button "Next slide" at bounding box center [1001, 289] width 22 height 21
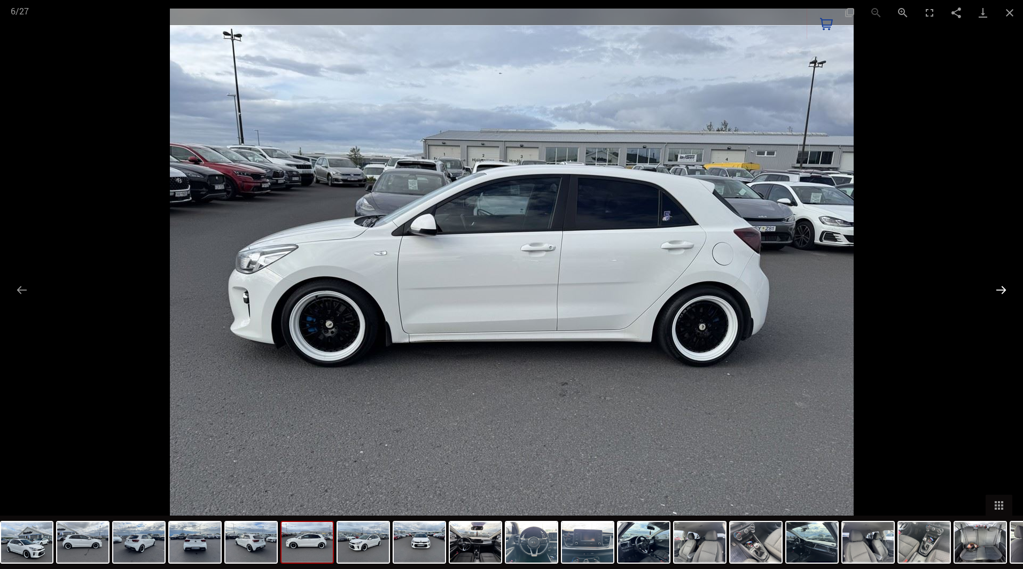
click at [998, 282] on button "Next slide" at bounding box center [1001, 289] width 22 height 21
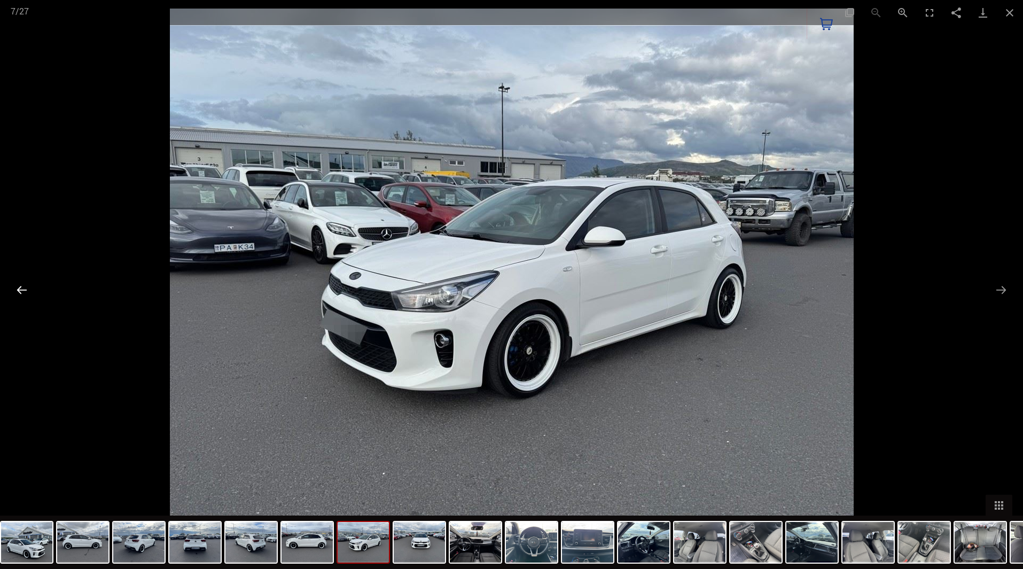
click at [28, 293] on button "Previous slide" at bounding box center [22, 289] width 22 height 21
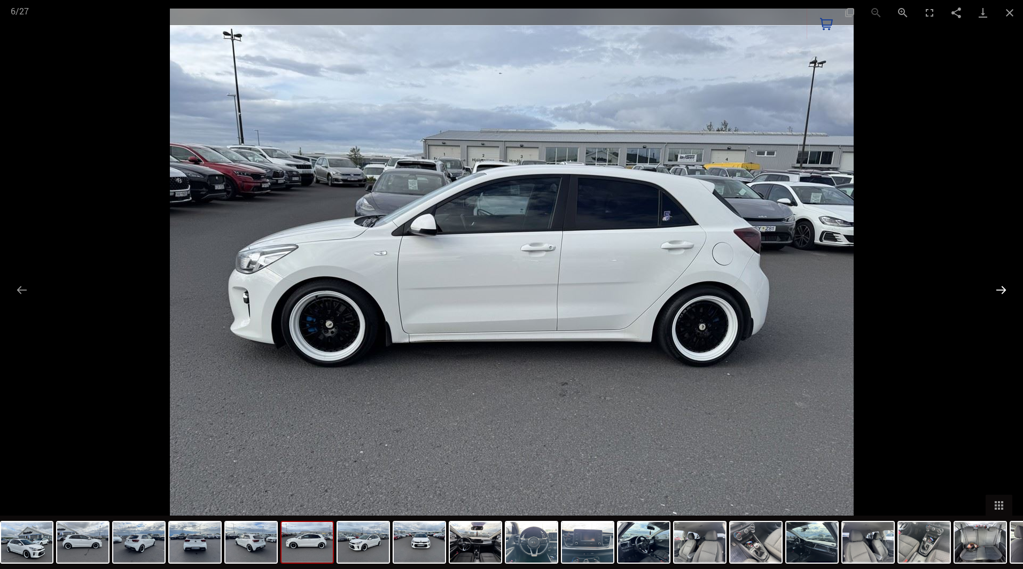
click at [996, 287] on button "Next slide" at bounding box center [1001, 289] width 22 height 21
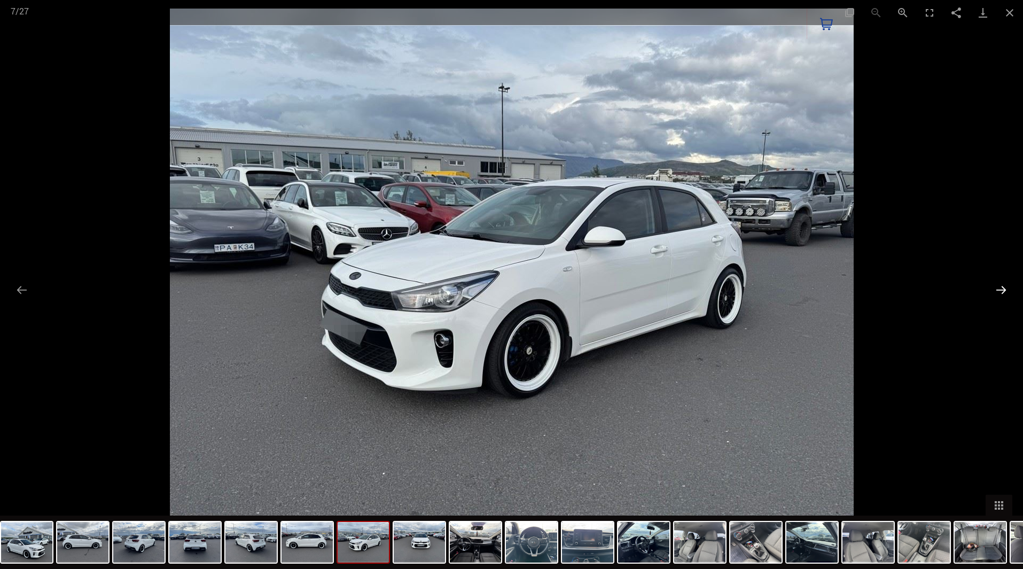
click at [996, 287] on button "Next slide" at bounding box center [1001, 289] width 22 height 21
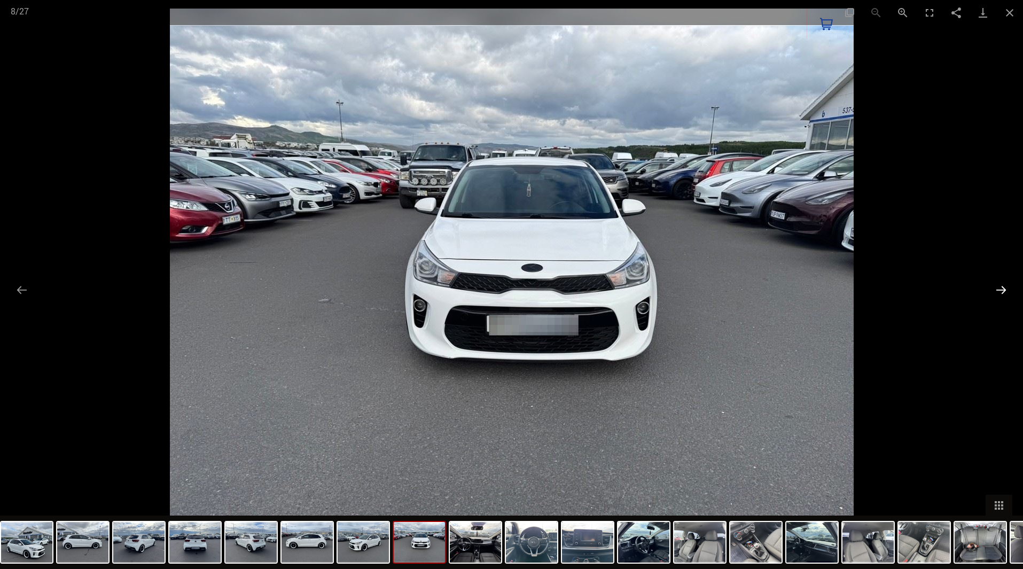
click at [996, 287] on button "Next slide" at bounding box center [1001, 289] width 22 height 21
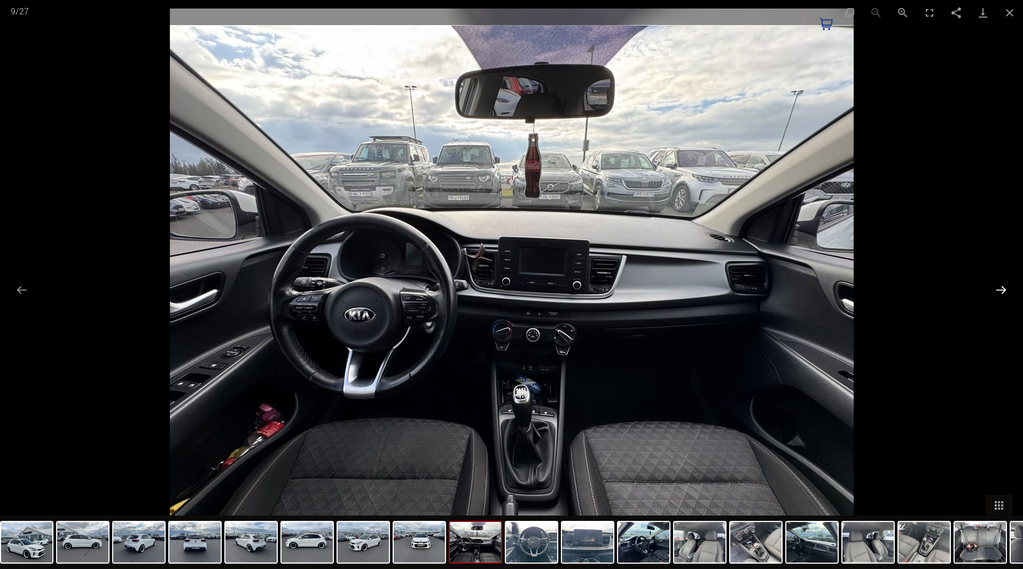
click at [996, 287] on button "Next slide" at bounding box center [1001, 289] width 22 height 21
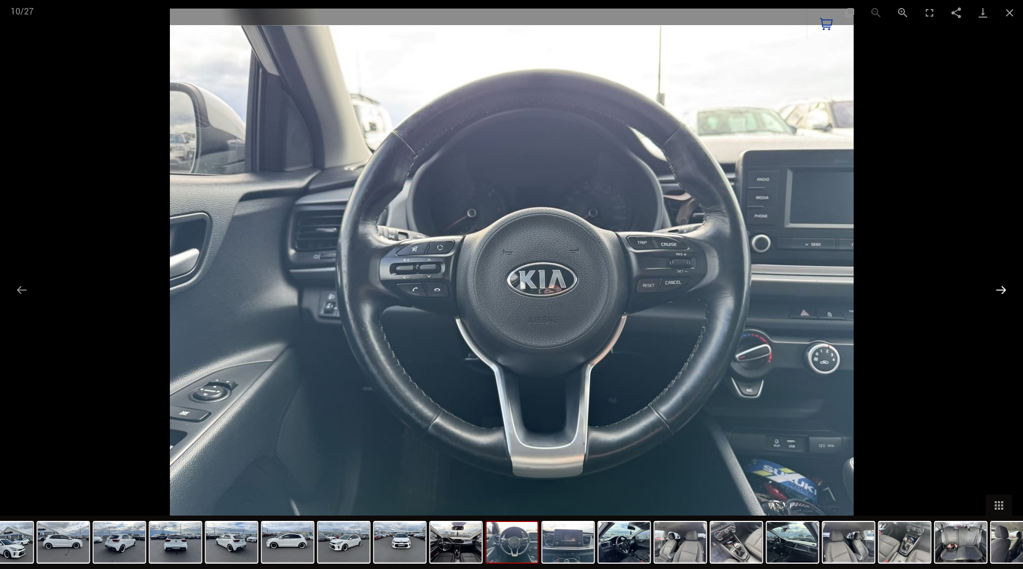
click at [996, 287] on button "Next slide" at bounding box center [1001, 289] width 22 height 21
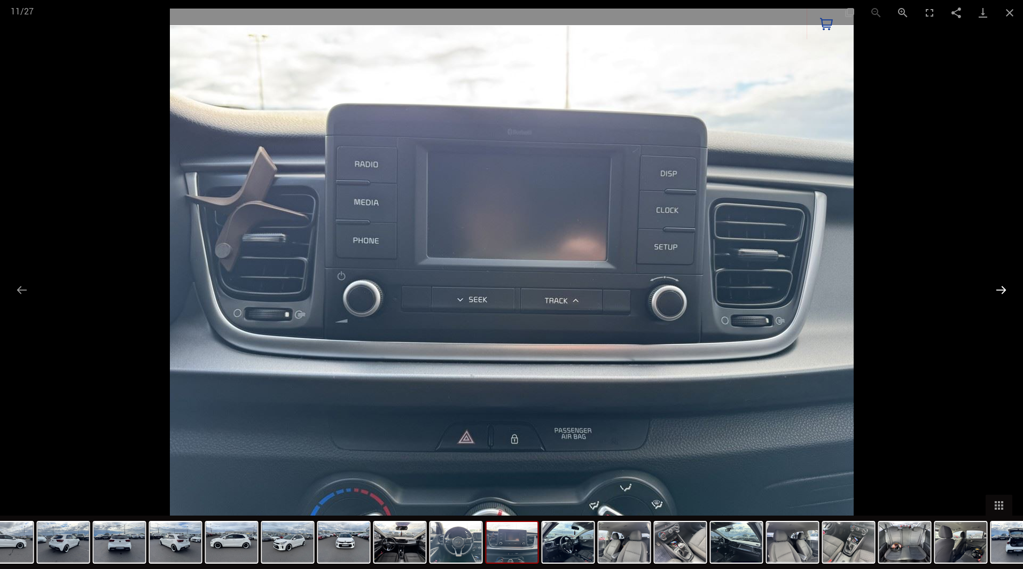
click at [996, 287] on button "Next slide" at bounding box center [1001, 289] width 22 height 21
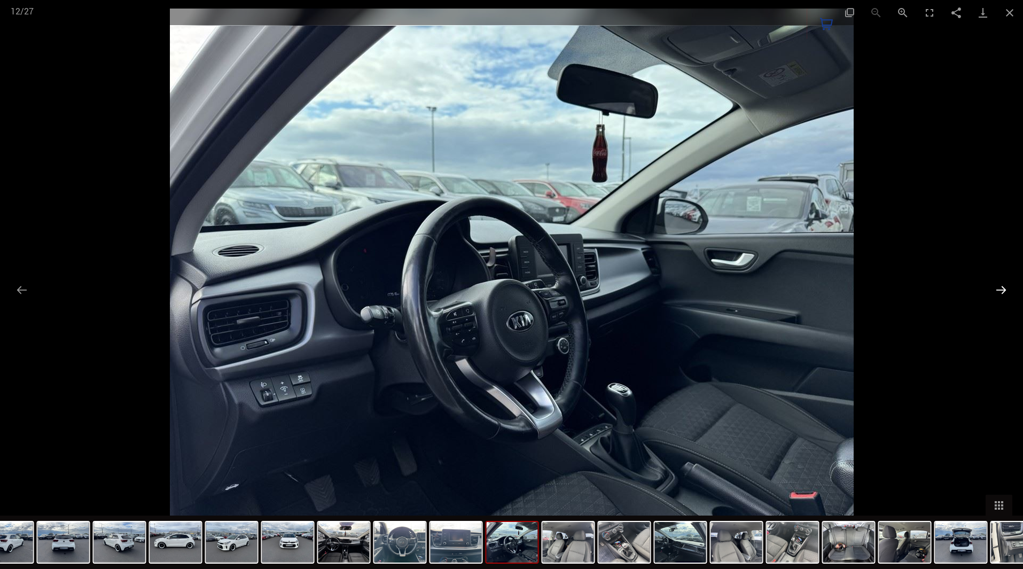
click at [996, 287] on button "Next slide" at bounding box center [1001, 289] width 22 height 21
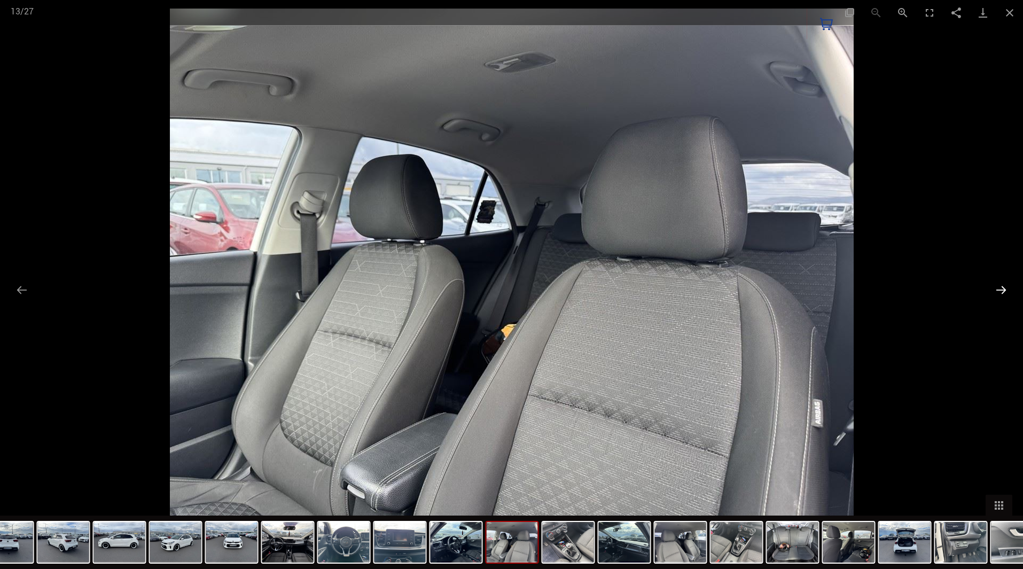
click at [997, 283] on button "Next slide" at bounding box center [1001, 289] width 22 height 21
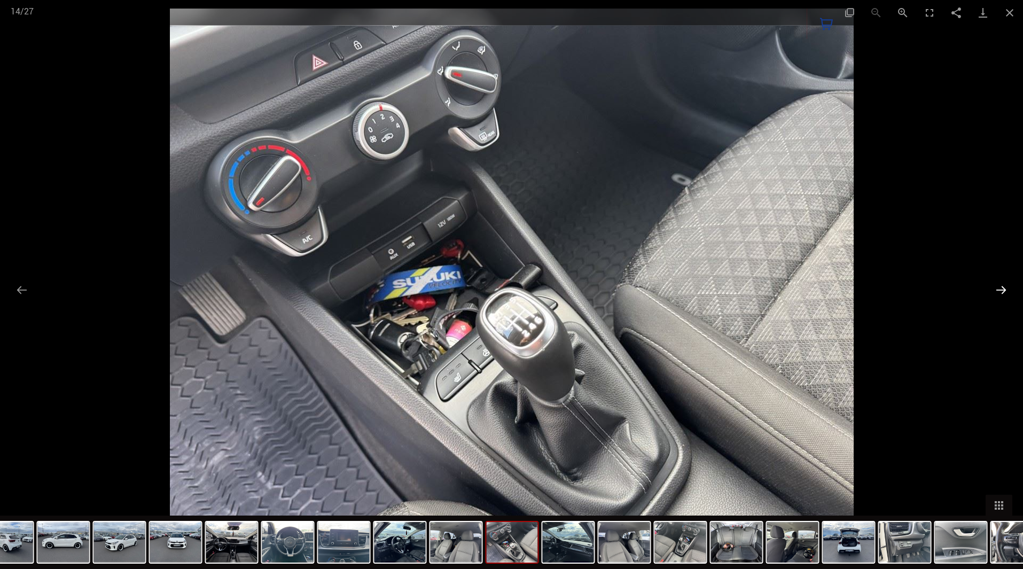
click at [997, 282] on button "Next slide" at bounding box center [1001, 289] width 22 height 21
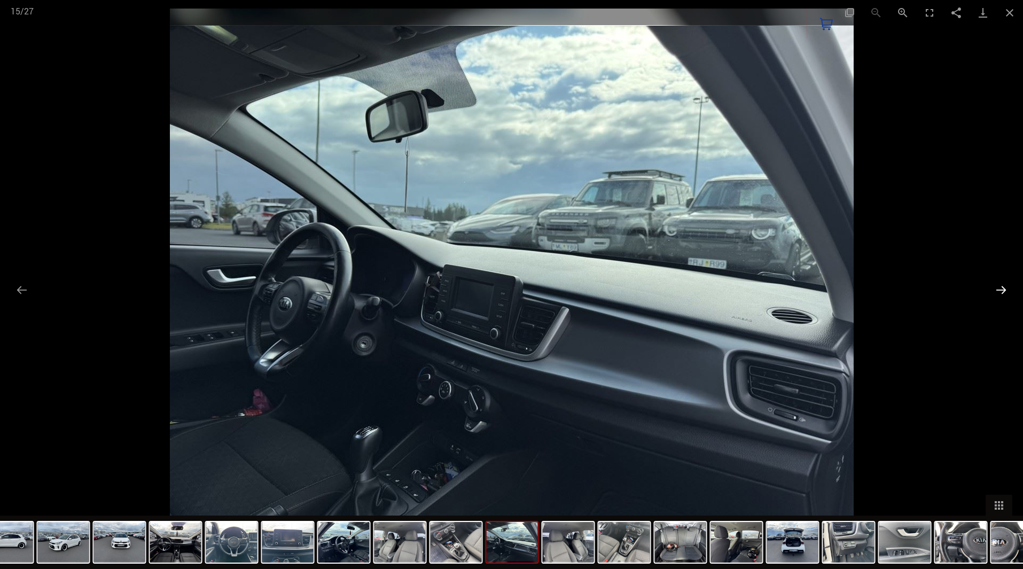
click at [997, 282] on button "Next slide" at bounding box center [1001, 289] width 22 height 21
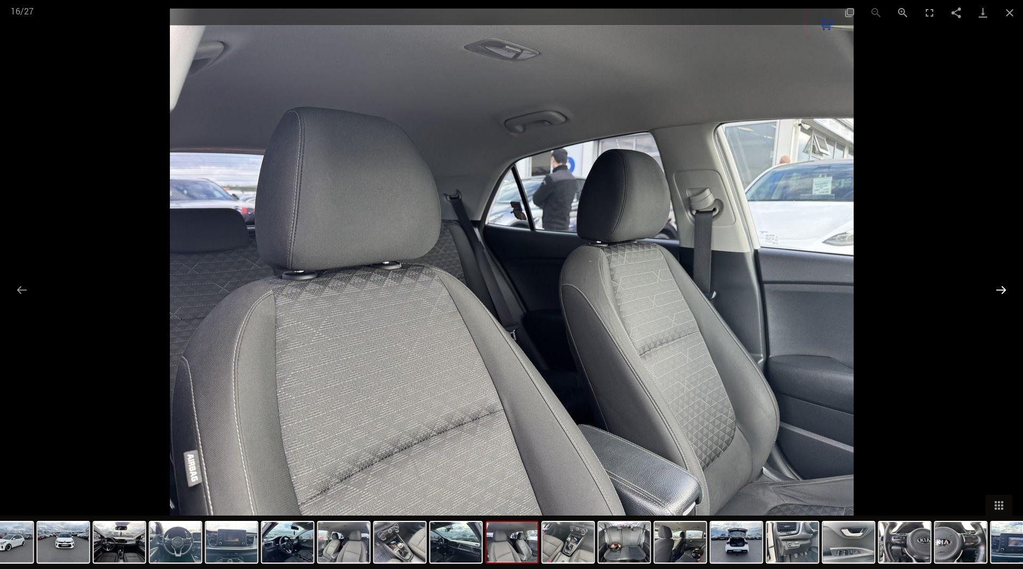
click at [997, 282] on button "Next slide" at bounding box center [1001, 289] width 22 height 21
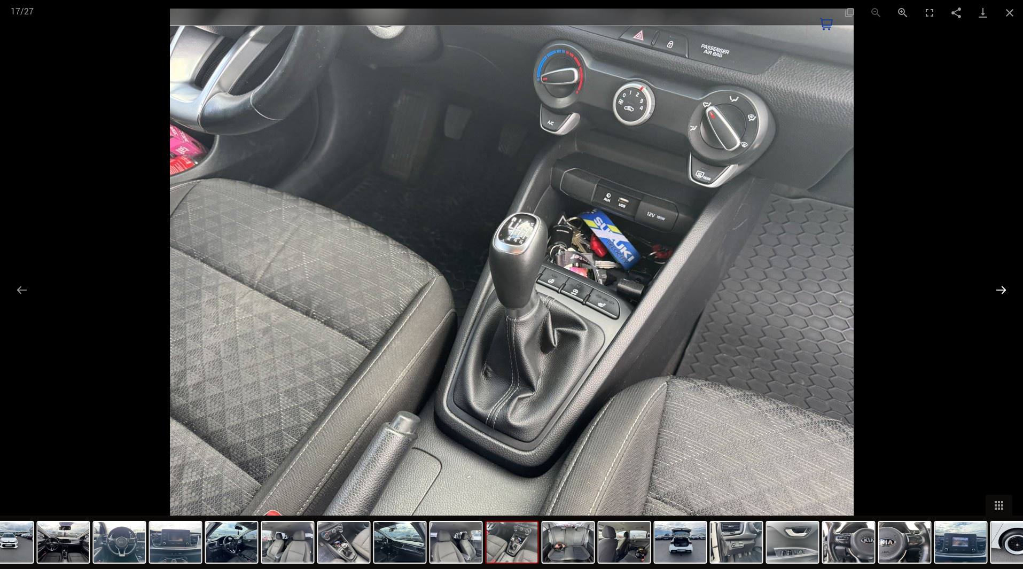
click at [997, 282] on button "Next slide" at bounding box center [1001, 289] width 22 height 21
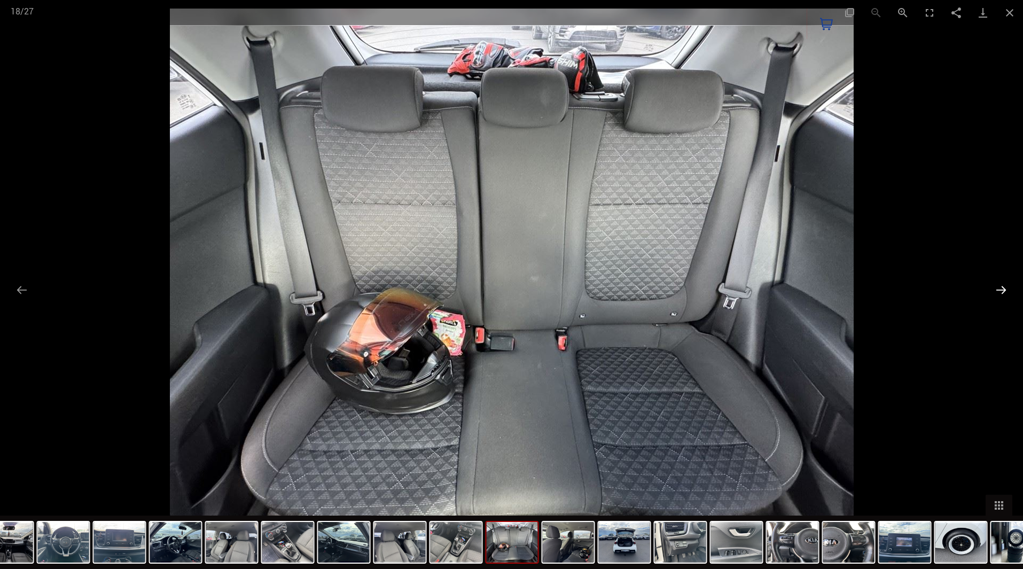
click at [997, 282] on button "Next slide" at bounding box center [1001, 289] width 22 height 21
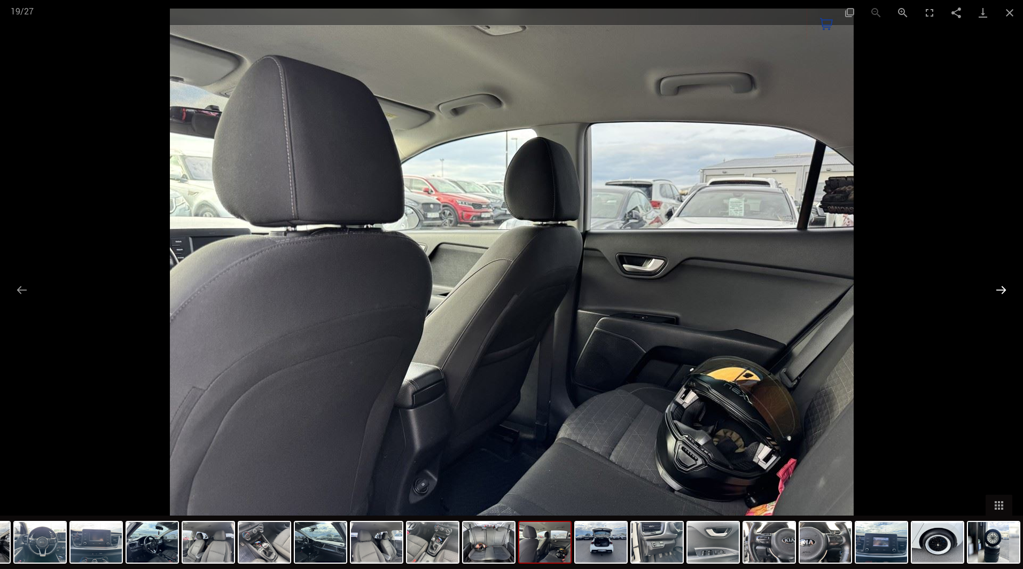
click at [997, 282] on button "Next slide" at bounding box center [1001, 289] width 22 height 21
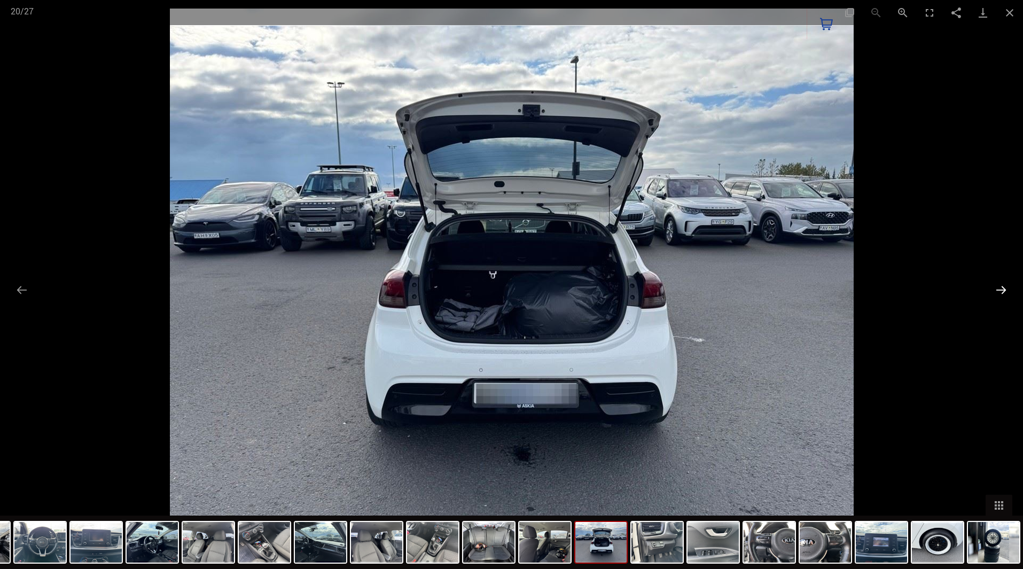
click at [997, 282] on button "Next slide" at bounding box center [1001, 289] width 22 height 21
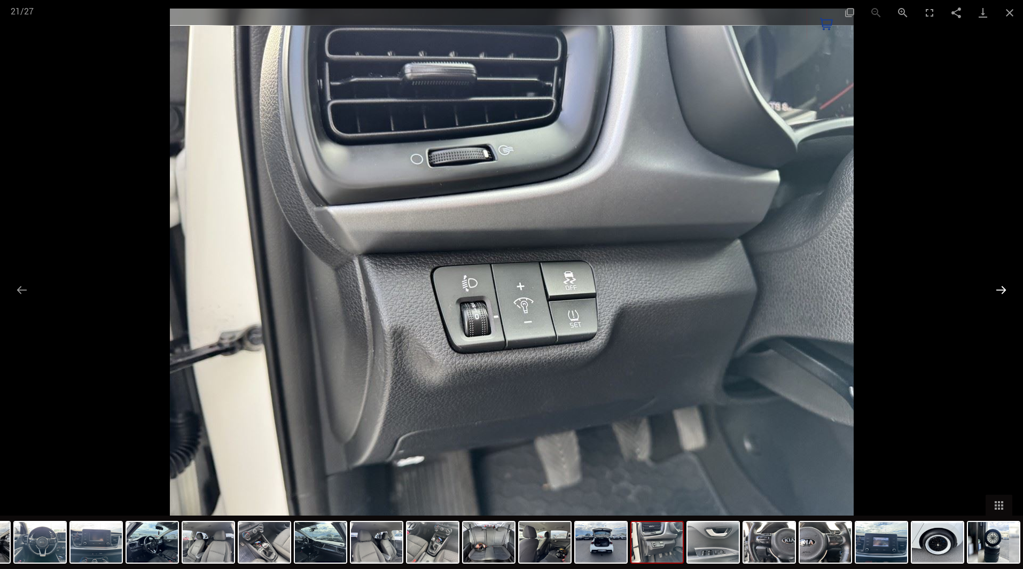
click at [997, 282] on button "Next slide" at bounding box center [1001, 289] width 22 height 21
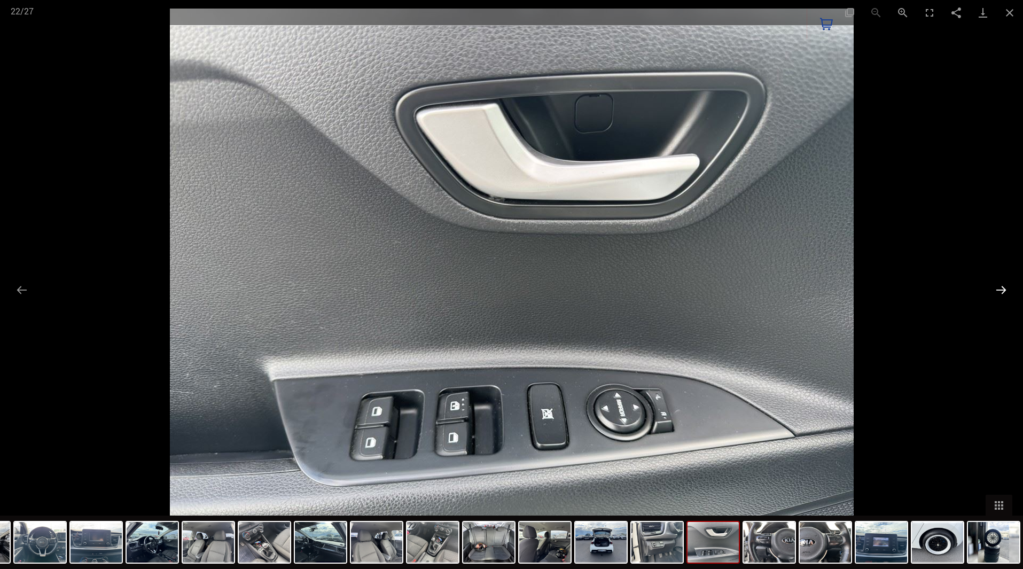
click at [997, 282] on button "Next slide" at bounding box center [1001, 289] width 22 height 21
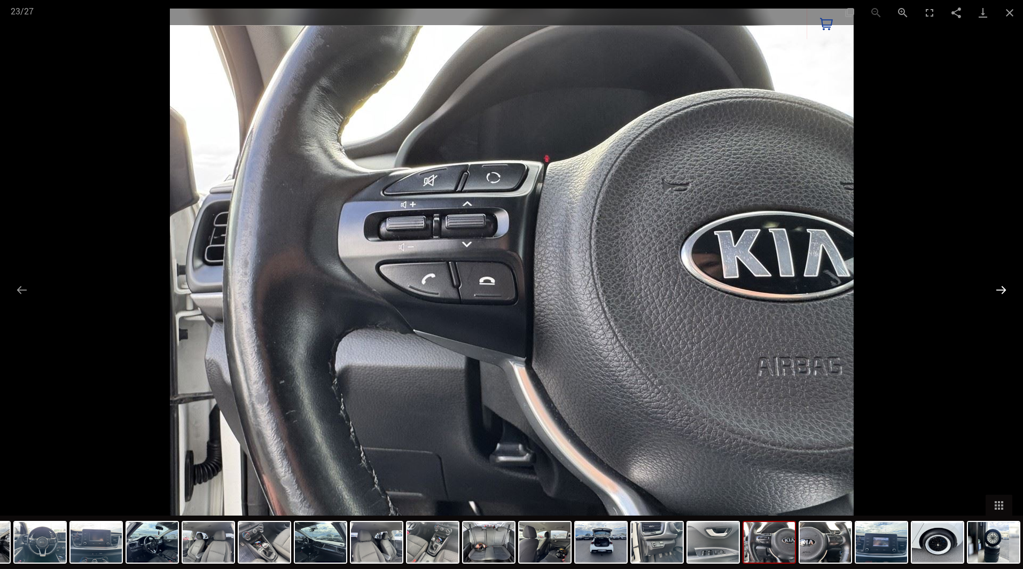
click at [997, 282] on button "Next slide" at bounding box center [1001, 289] width 22 height 21
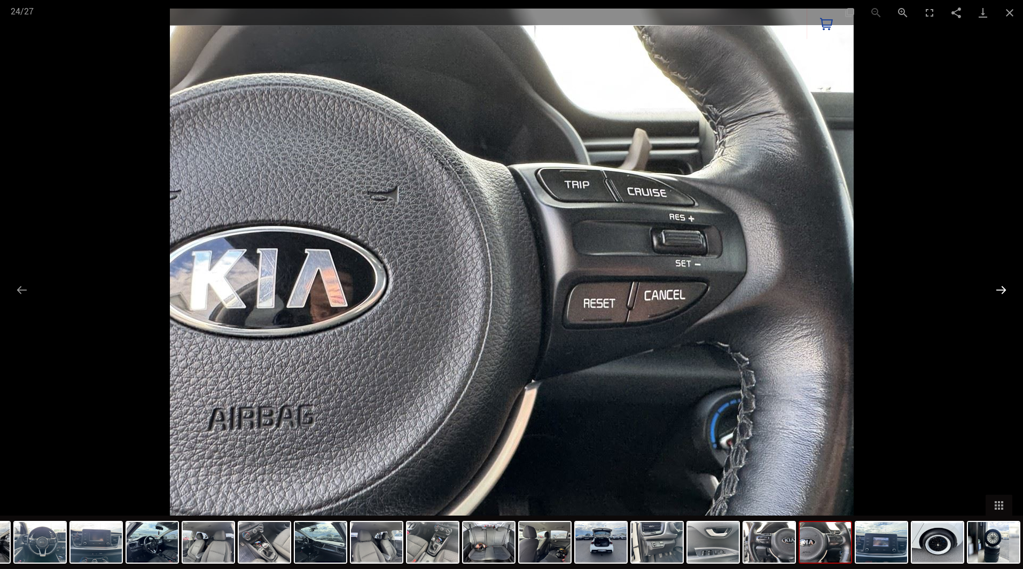
click at [997, 282] on button "Next slide" at bounding box center [1001, 289] width 22 height 21
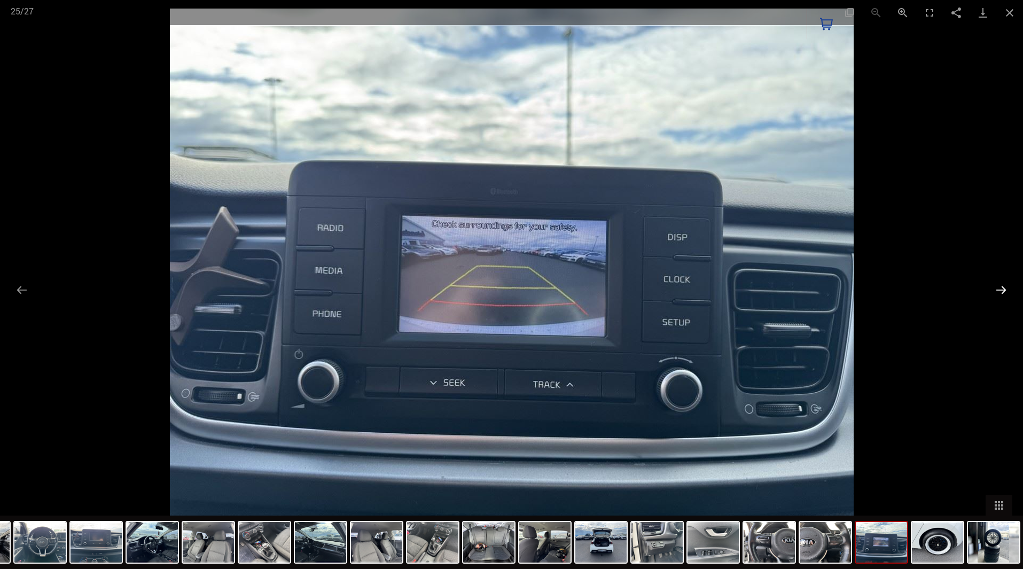
click at [997, 282] on button "Next slide" at bounding box center [1001, 289] width 22 height 21
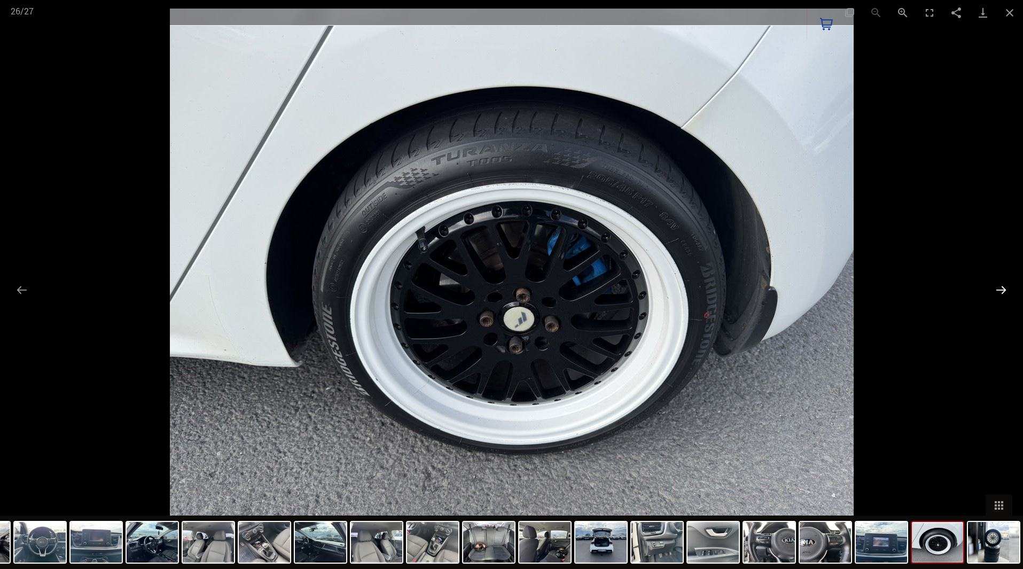
click at [1000, 290] on button "Next slide" at bounding box center [1001, 289] width 22 height 21
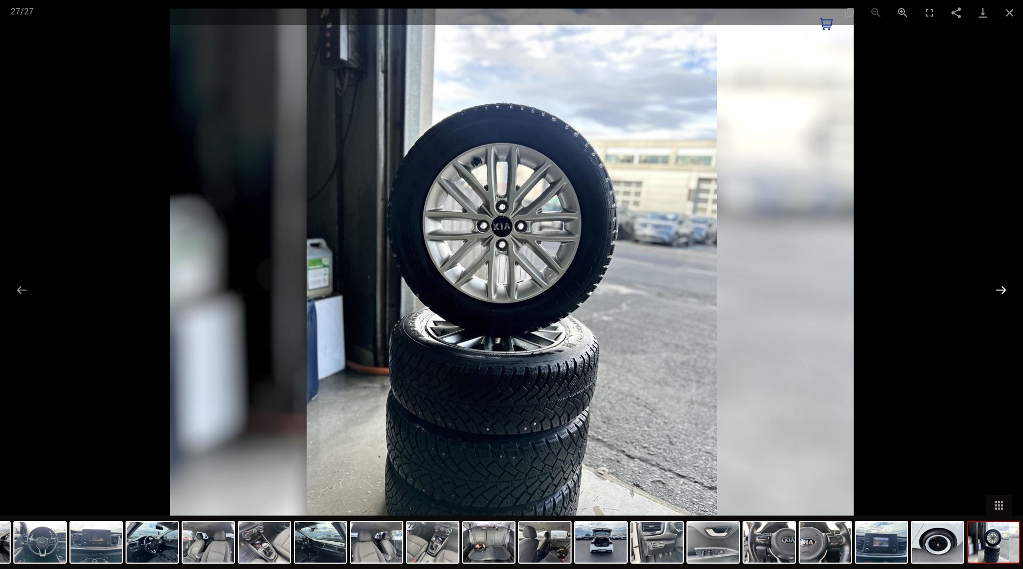
click at [1000, 290] on button "Next slide" at bounding box center [1001, 289] width 22 height 21
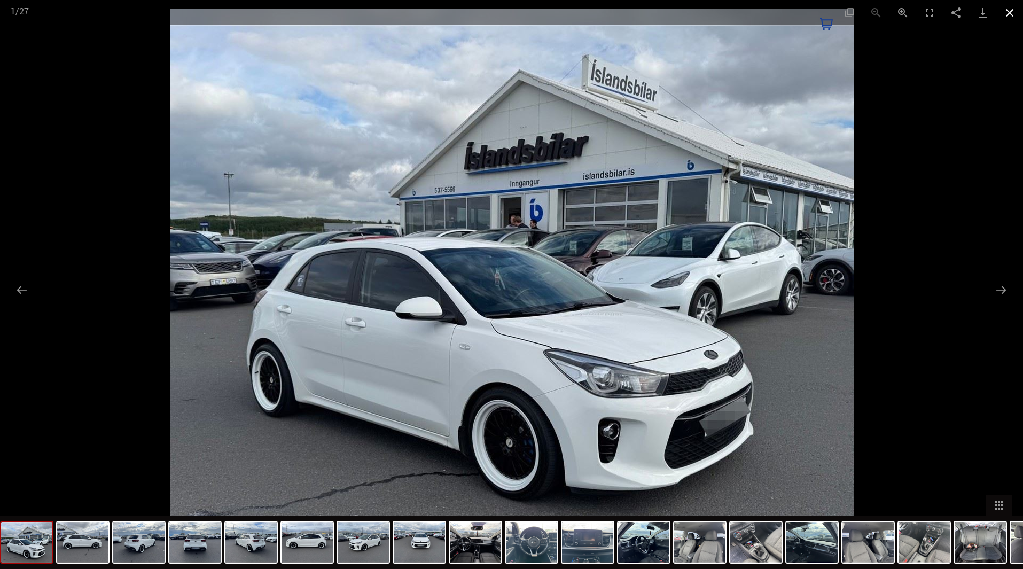
click at [1007, 22] on button "Close gallery" at bounding box center [1010, 12] width 27 height 25
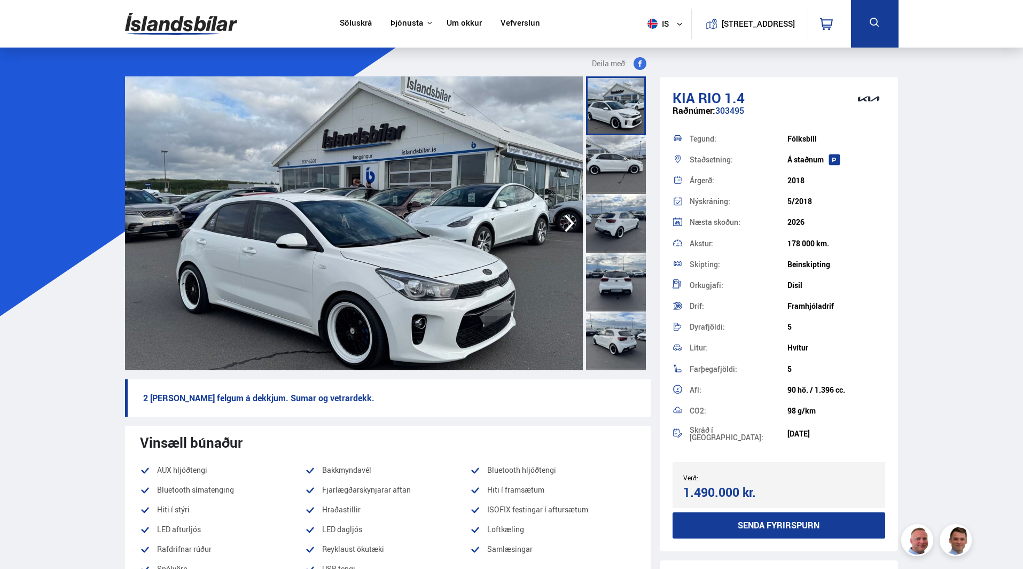
click at [720, 495] on div "1.490.000 kr." at bounding box center [729, 492] width 92 height 14
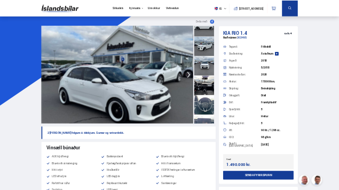
scroll to position [214, 0]
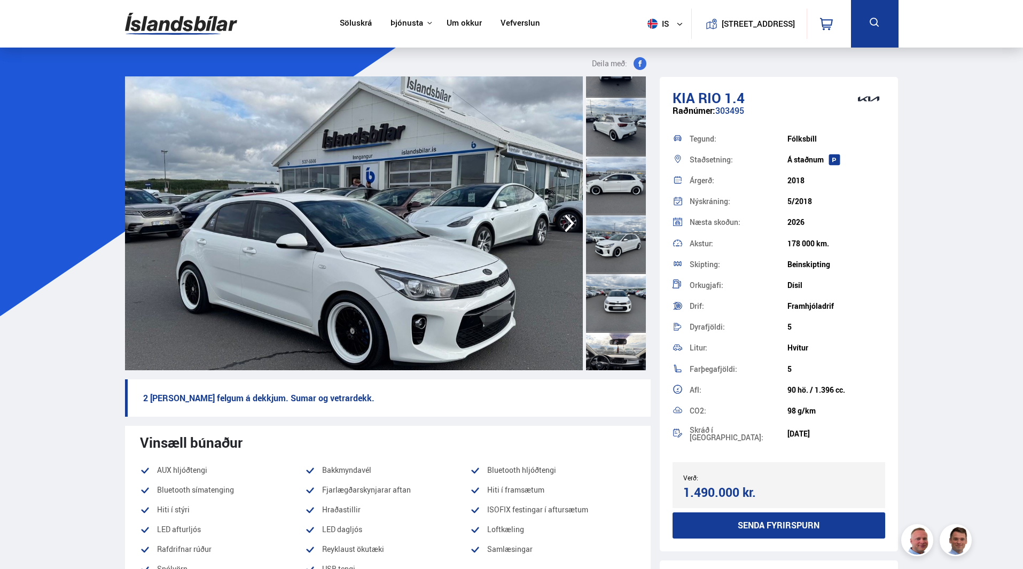
click at [615, 176] on div at bounding box center [616, 186] width 60 height 59
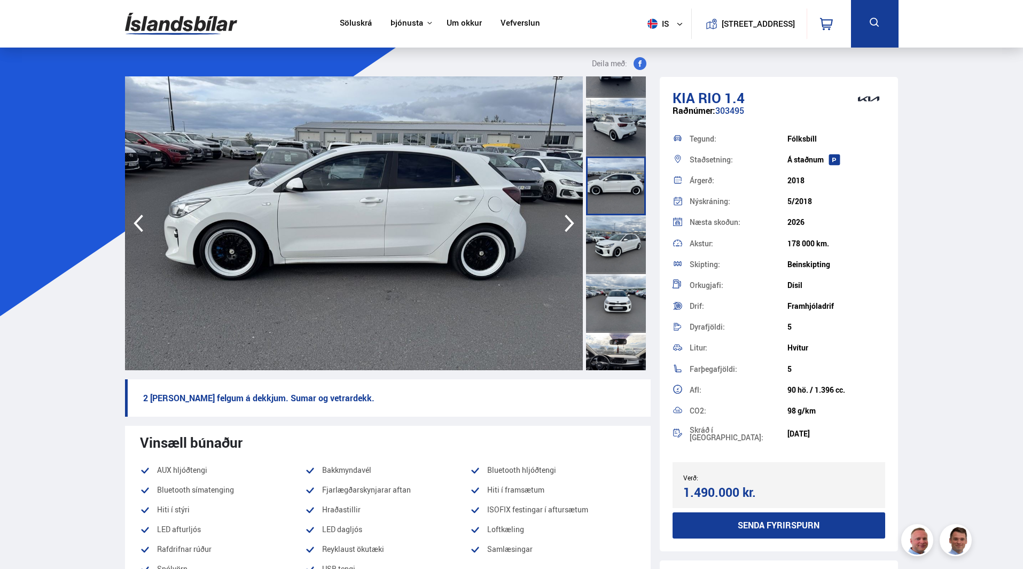
click at [282, 248] on img at bounding box center [354, 223] width 458 height 294
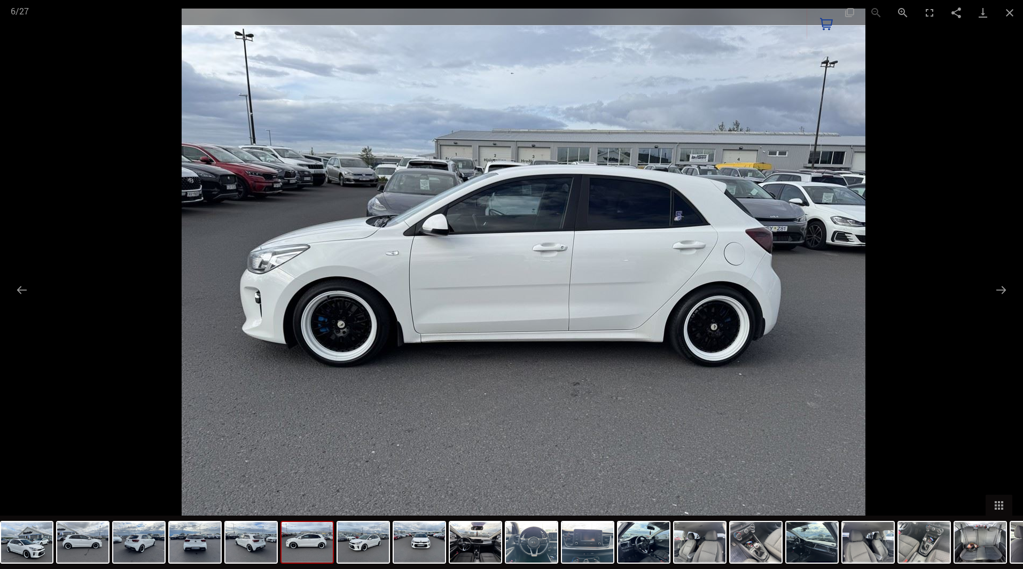
drag, startPoint x: 313, startPoint y: 336, endPoint x: 323, endPoint y: 339, distance: 10.1
click at [323, 339] on img at bounding box center [524, 282] width 684 height 547
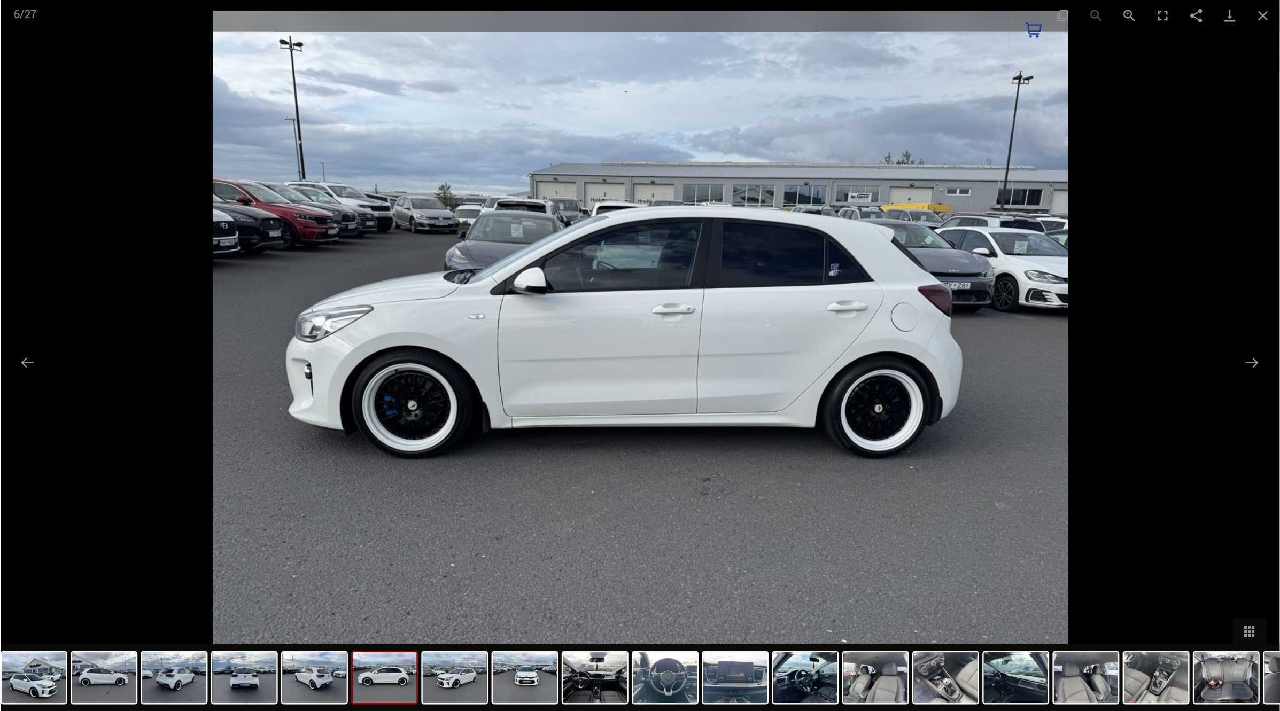
scroll to position [0, 0]
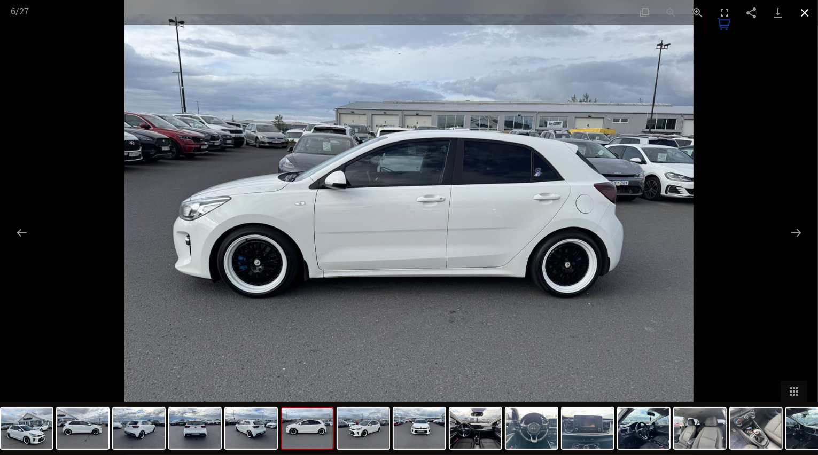
drag, startPoint x: 812, startPoint y: 14, endPoint x: 801, endPoint y: 25, distance: 15.9
click at [812, 14] on button "Close gallery" at bounding box center [804, 12] width 27 height 25
